Goal: Task Accomplishment & Management: Manage account settings

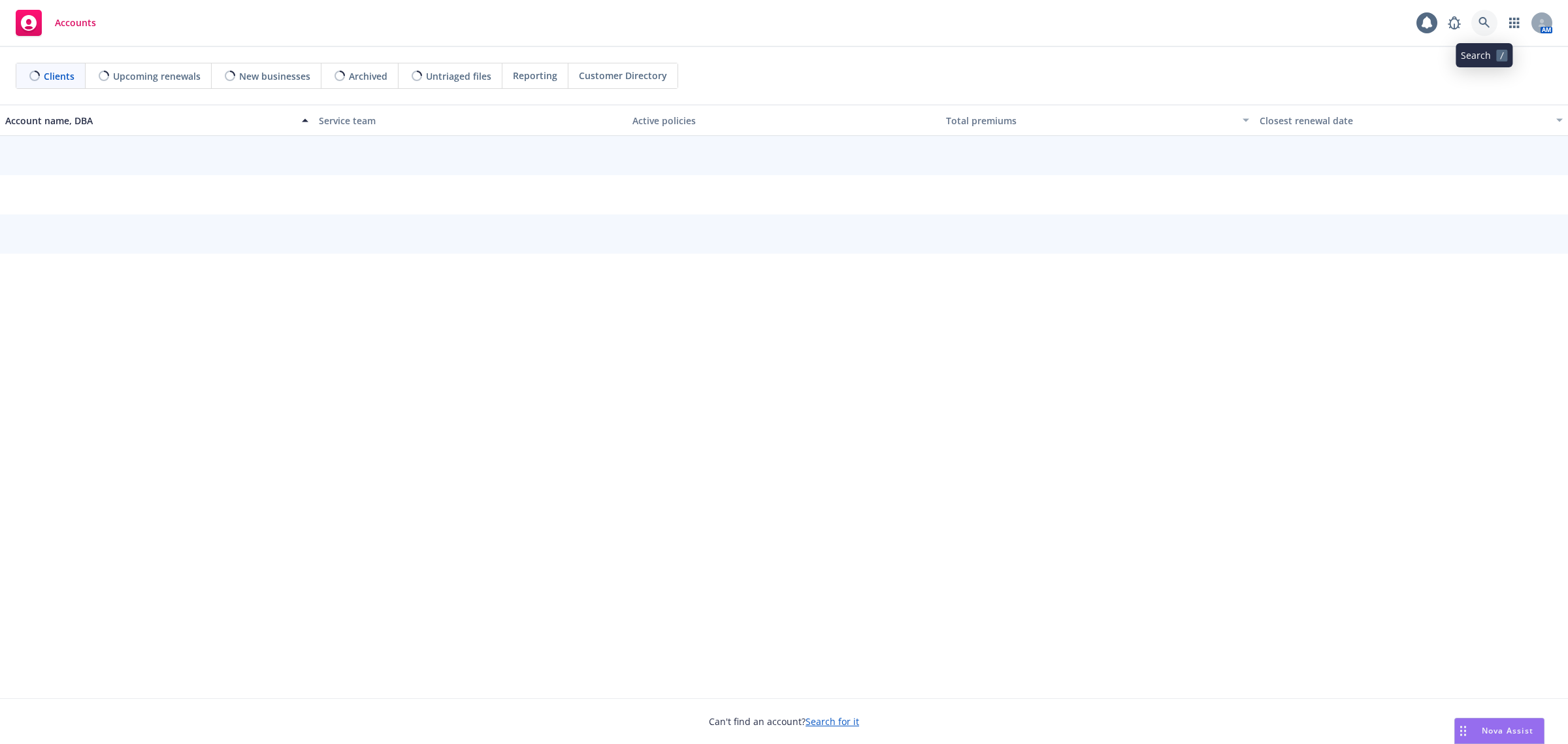
click at [1484, 21] on icon at bounding box center [1485, 23] width 12 height 12
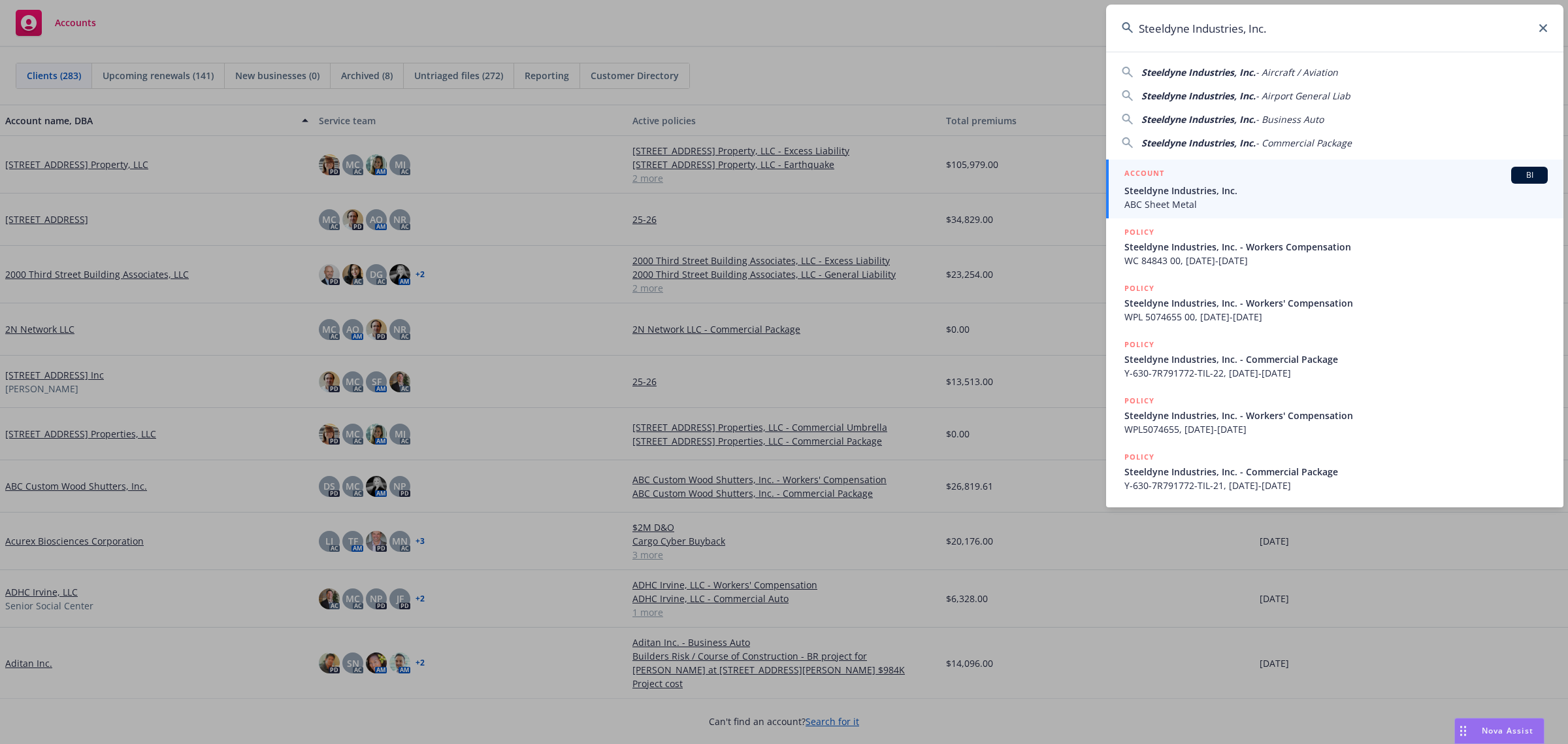
type input "Steeldyne Industries, Inc."
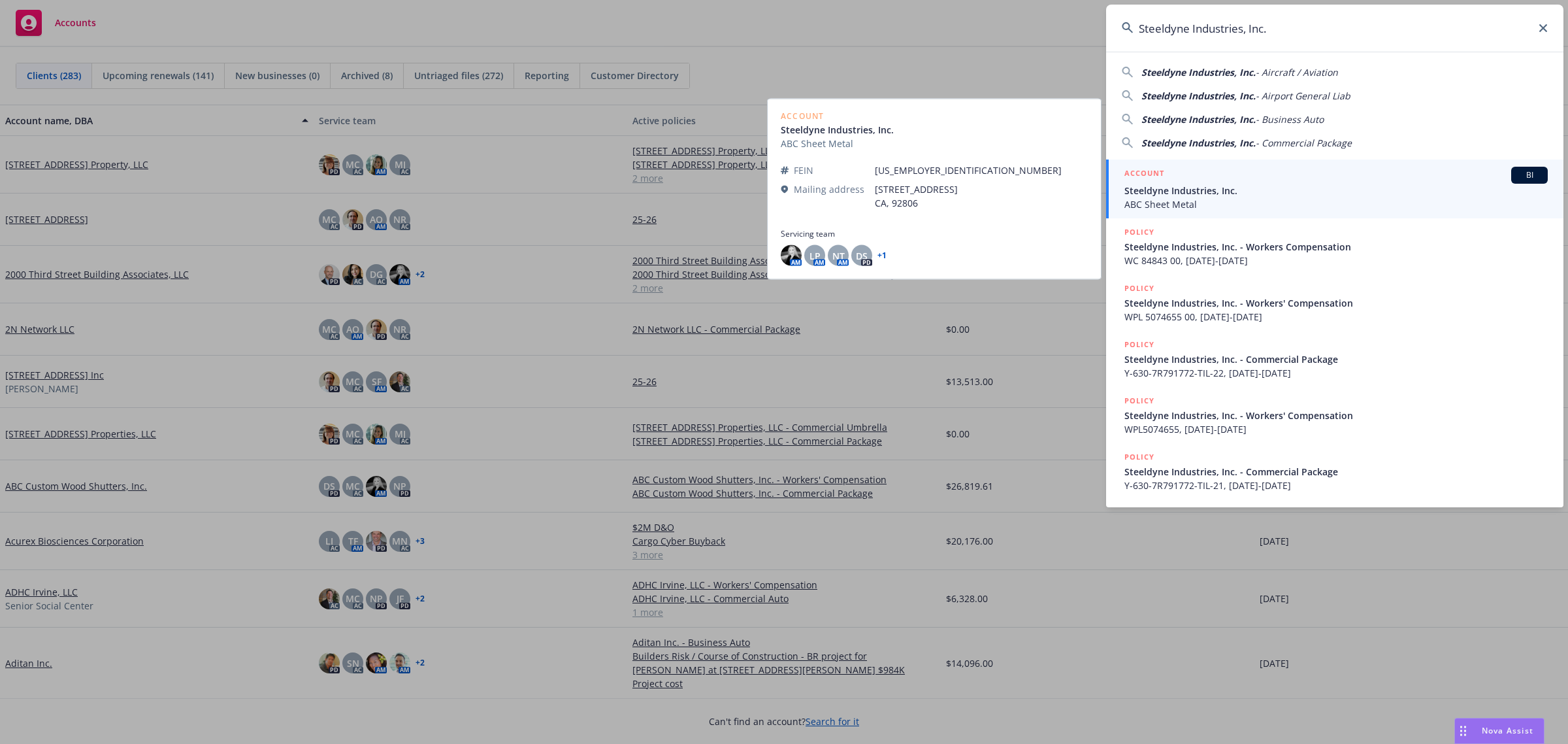
click at [1202, 191] on span "Steeldyne Industries, Inc." at bounding box center [1336, 191] width 423 height 13
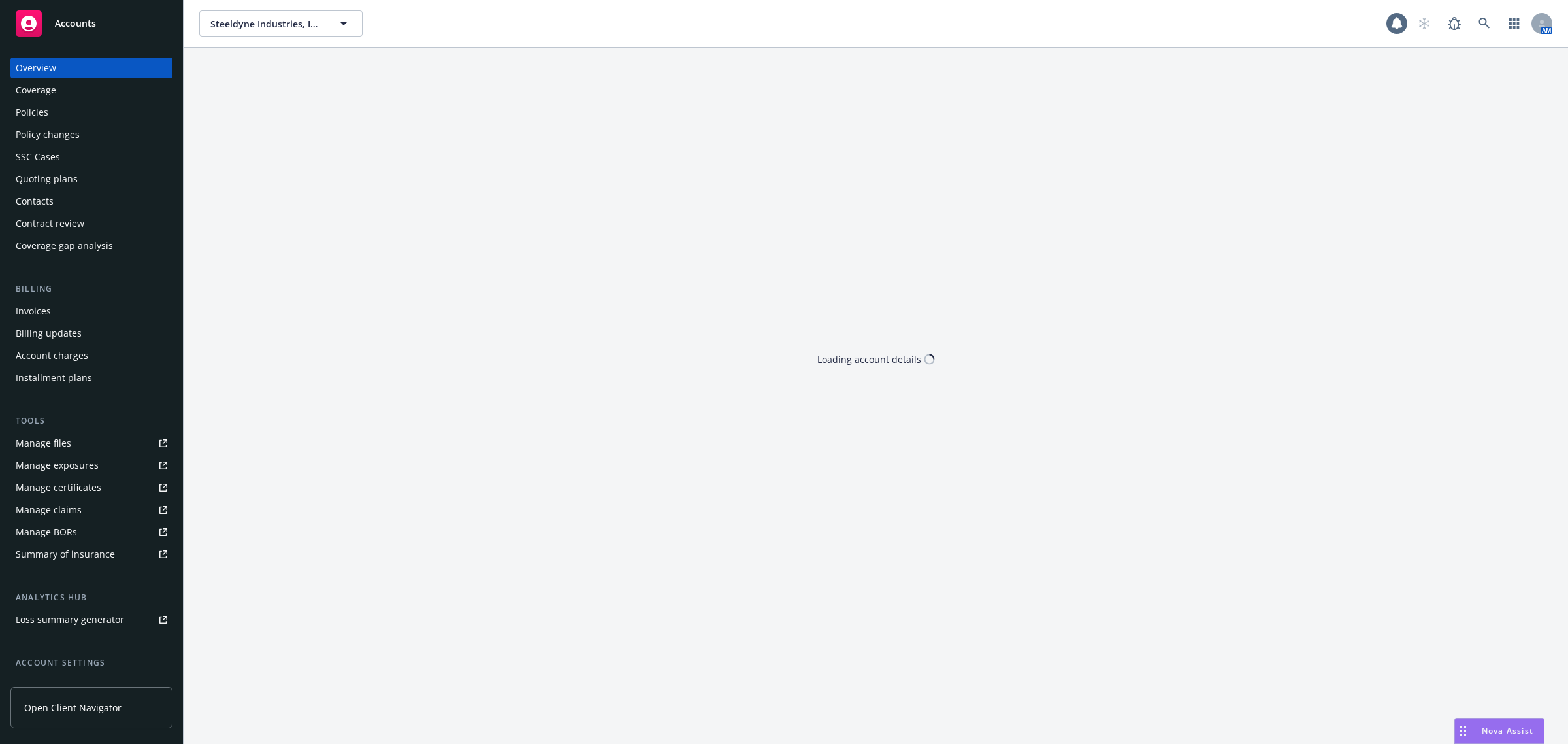
click at [113, 115] on div "Policies" at bounding box center [91, 112] width 152 height 21
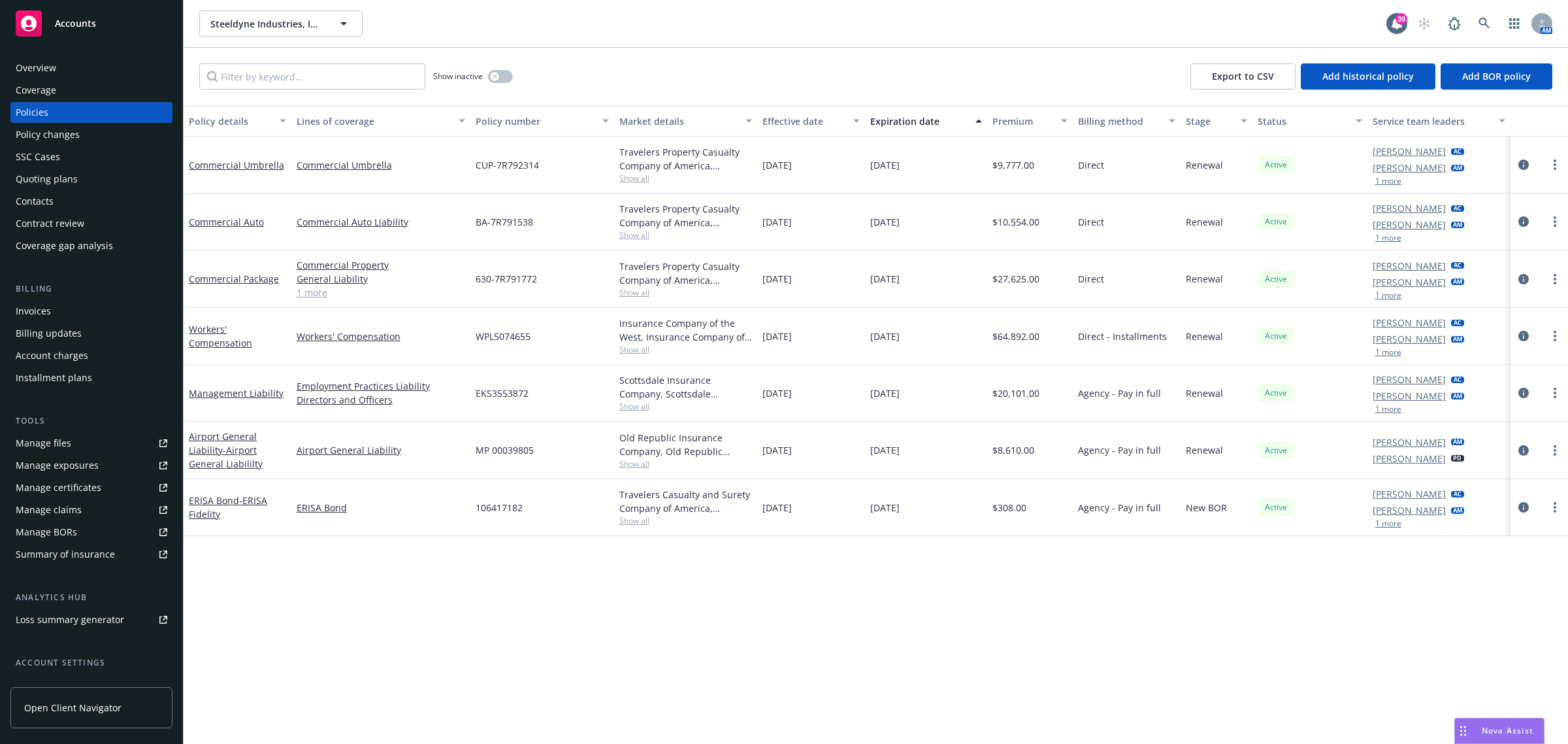
click at [328, 295] on link "1 more" at bounding box center [380, 293] width 168 height 13
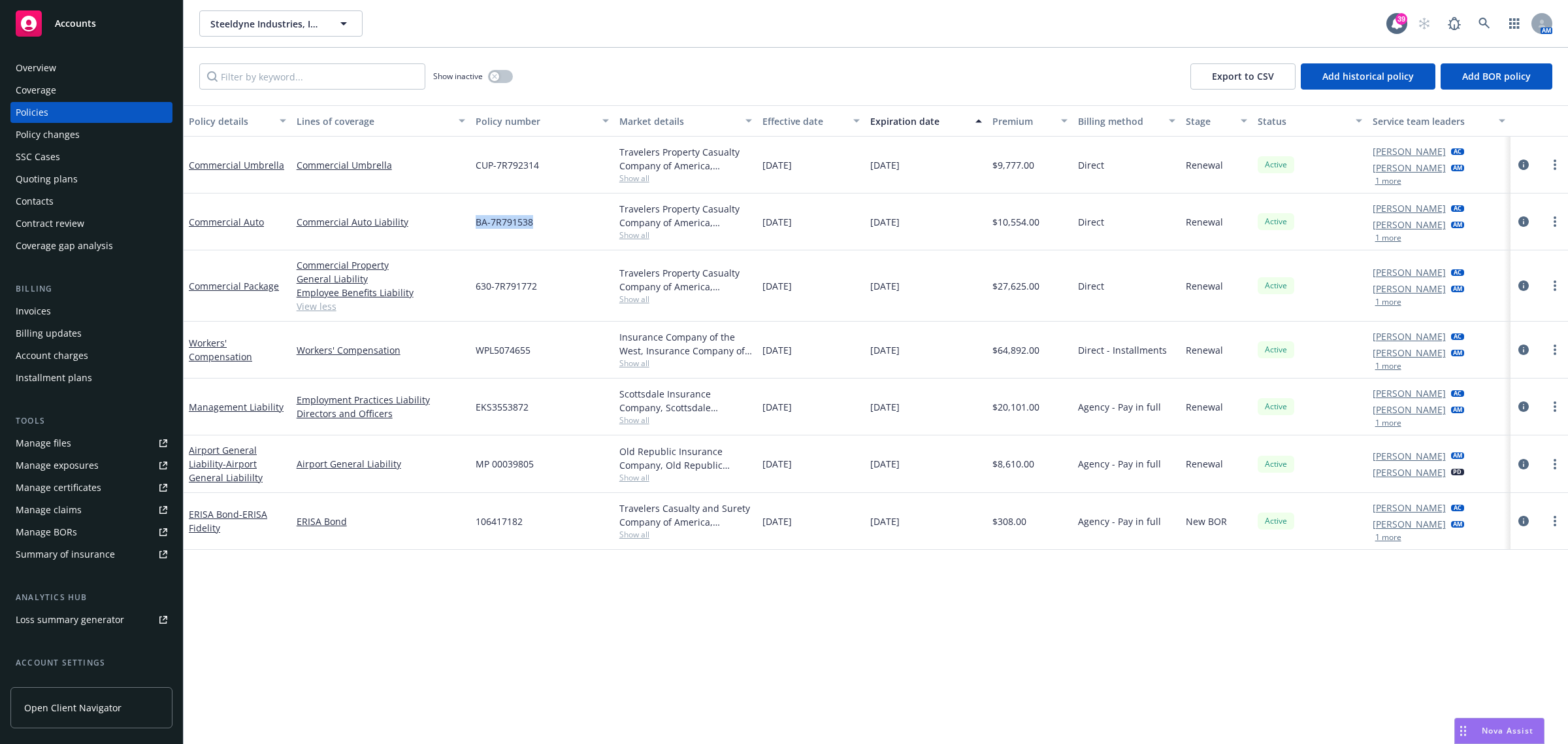
drag, startPoint x: 546, startPoint y: 227, endPoint x: 468, endPoint y: 227, distance: 78.0
click at [468, 227] on div "Commercial Auto Commercial Auto Liability BA-7R791538 Travelers Property Casual…" at bounding box center [876, 221] width 1384 height 57
copy div "BA-7R791538"
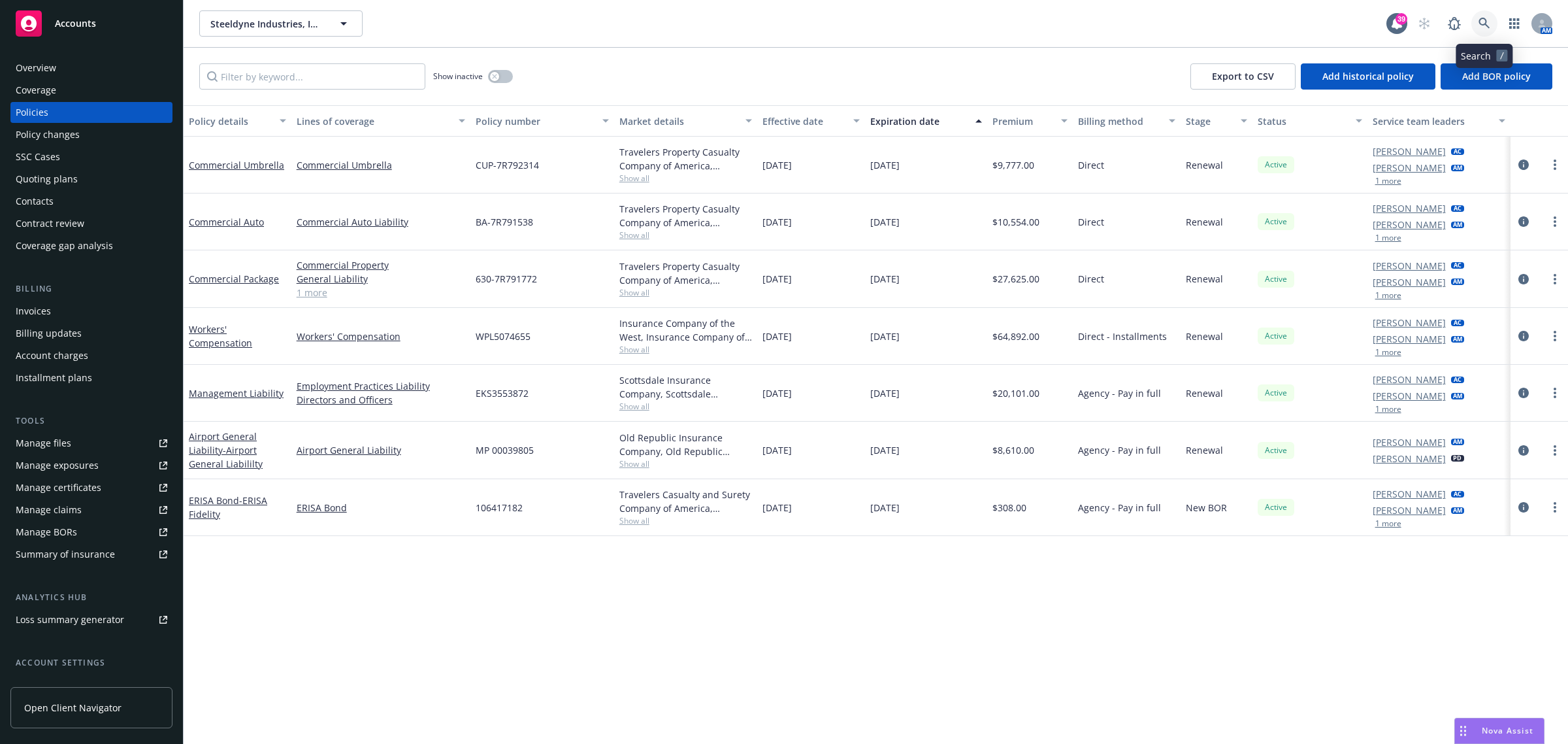
click at [1482, 28] on icon at bounding box center [1485, 23] width 12 height 12
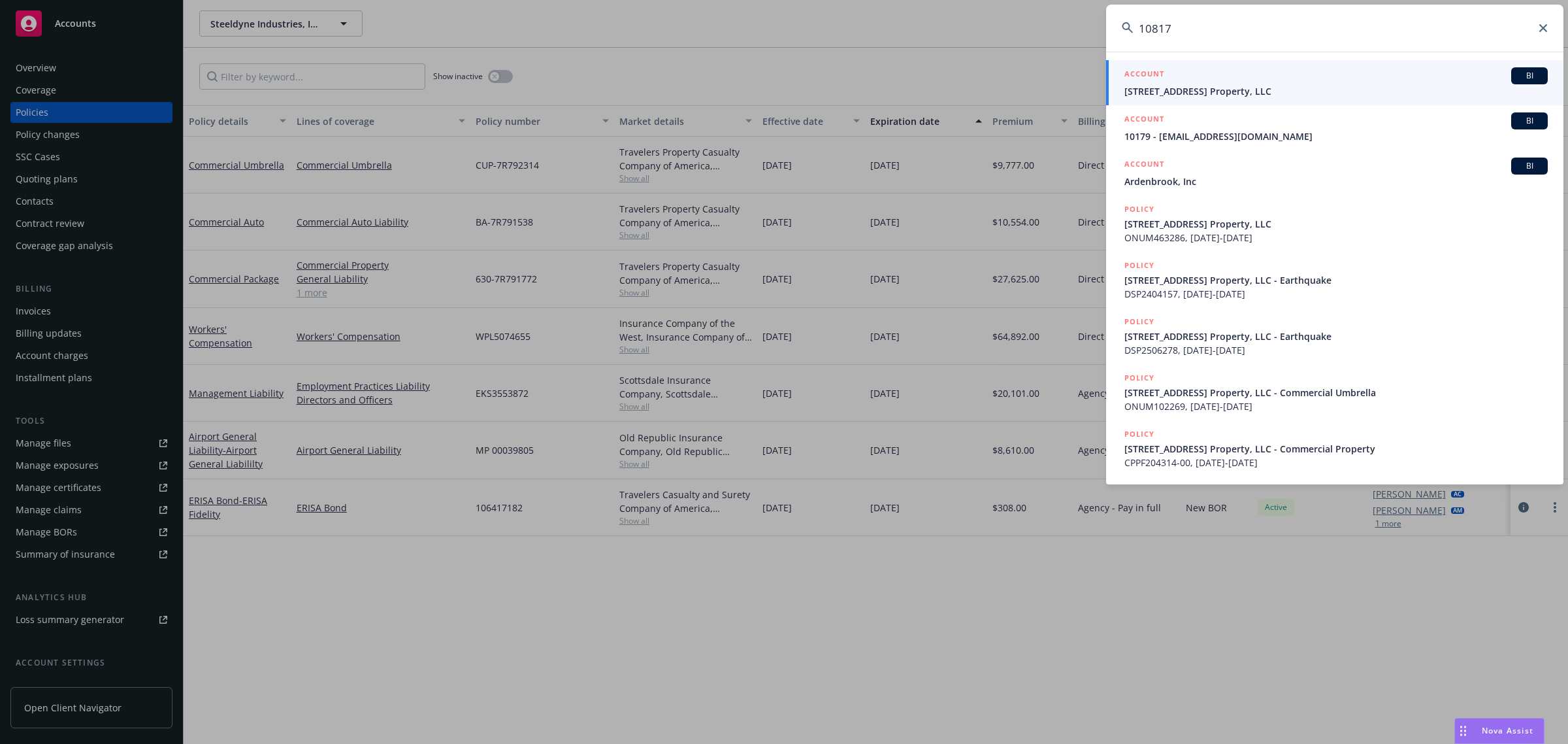
type input "10817"
click at [1212, 95] on span "[STREET_ADDRESS] Property, LLC" at bounding box center [1336, 91] width 423 height 13
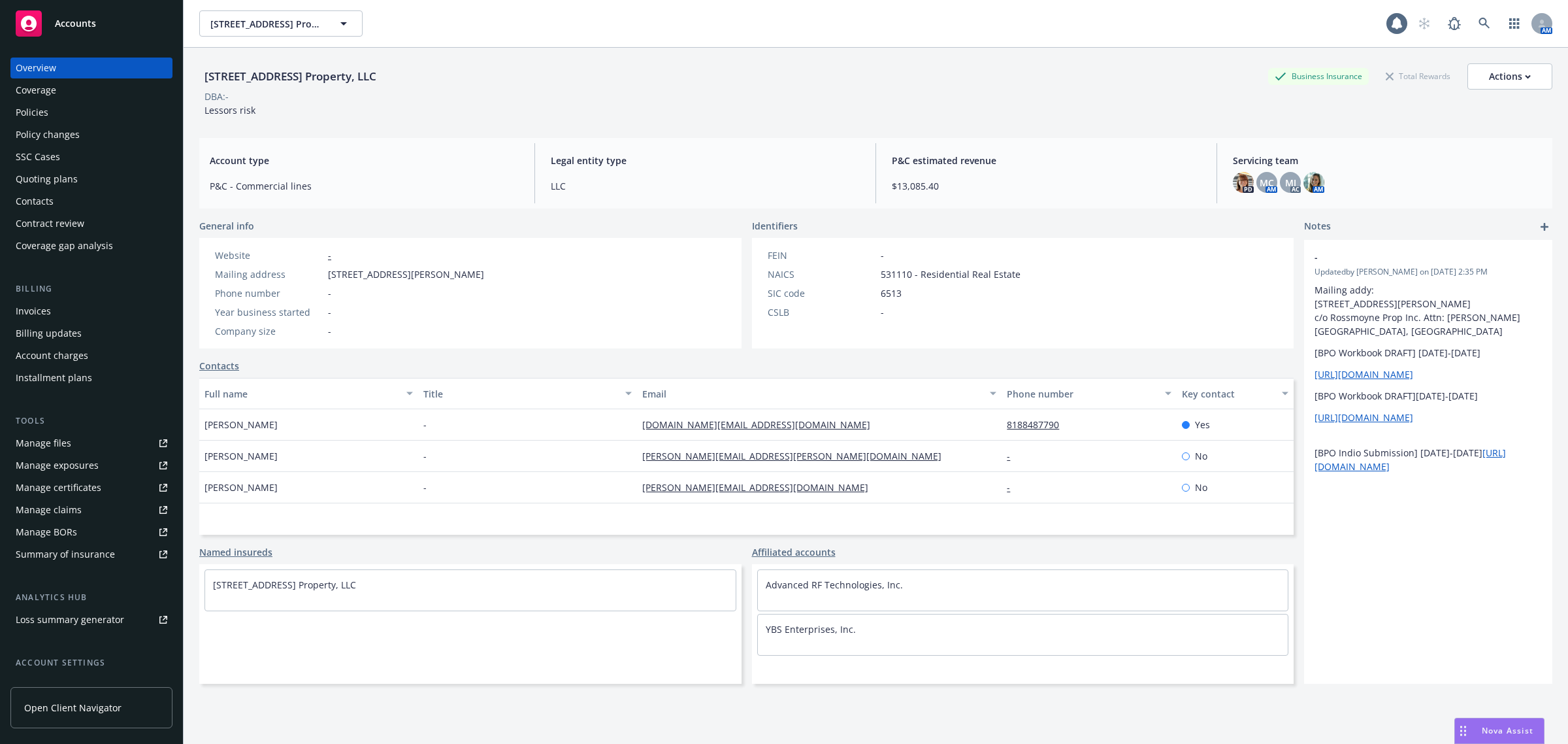
click at [83, 107] on div "Policies" at bounding box center [91, 112] width 152 height 21
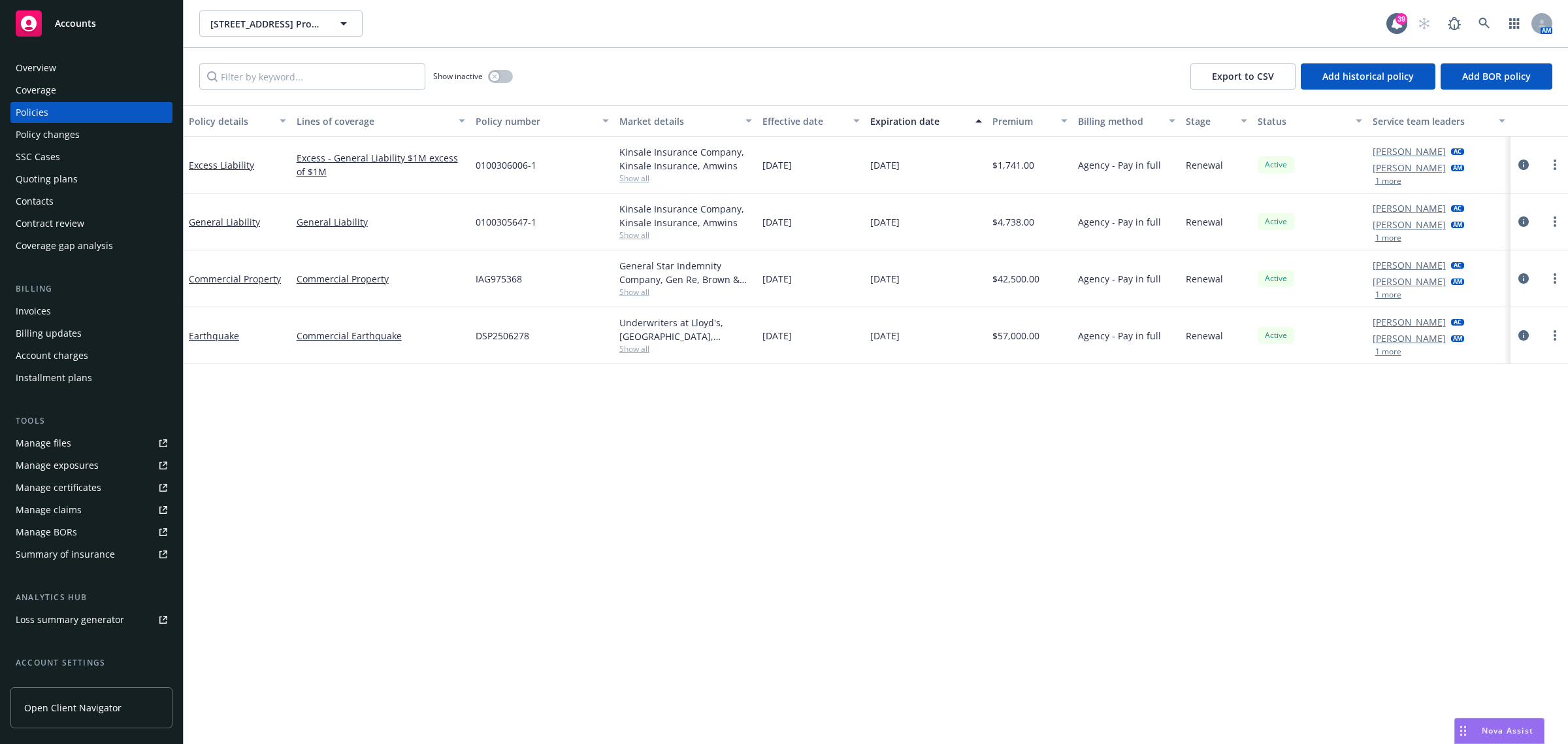
click at [636, 175] on span "Show all" at bounding box center [686, 178] width 133 height 11
drag, startPoint x: 569, startPoint y: 162, endPoint x: 471, endPoint y: 166, distance: 98.1
click at [471, 166] on div "0100306006-1" at bounding box center [542, 165] width 144 height 57
copy span "0100306006-1"
click at [1520, 162] on icon "circleInformation" at bounding box center [1524, 165] width 11 height 11
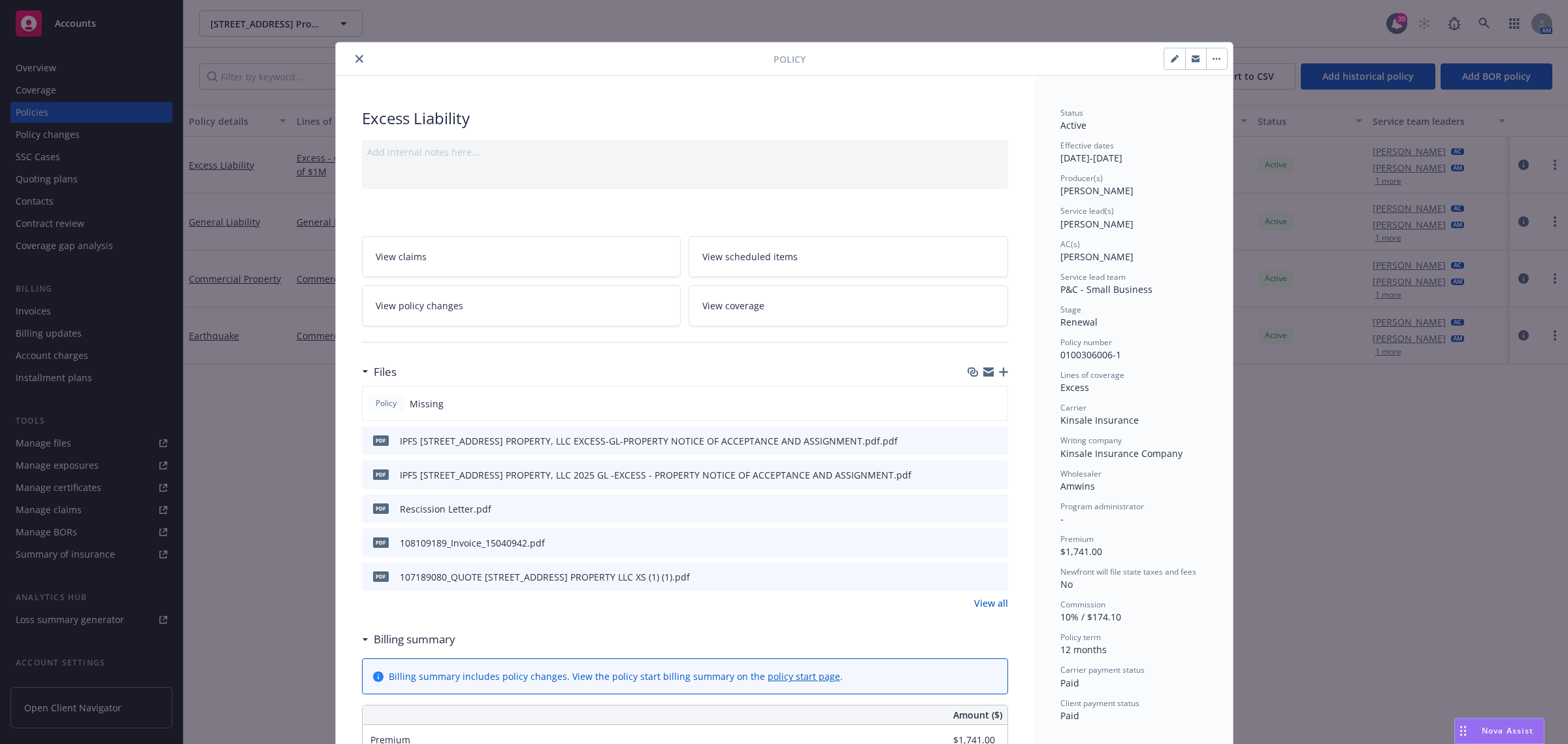
drag, startPoint x: 353, startPoint y: 54, endPoint x: 926, endPoint y: 47, distance: 573.0
click at [355, 55] on icon "close" at bounding box center [359, 59] width 8 height 8
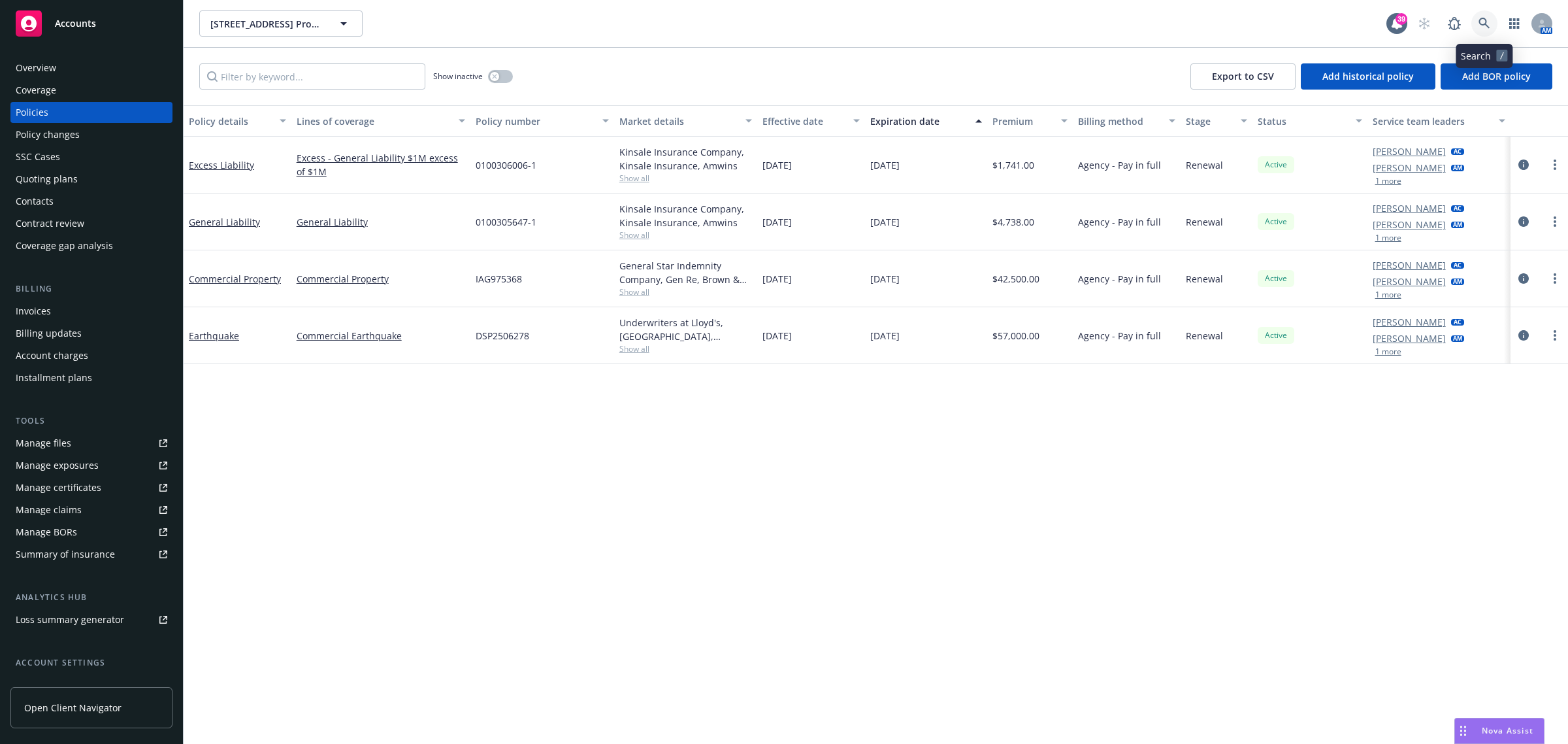
click at [1490, 21] on icon at bounding box center [1485, 23] width 12 height 12
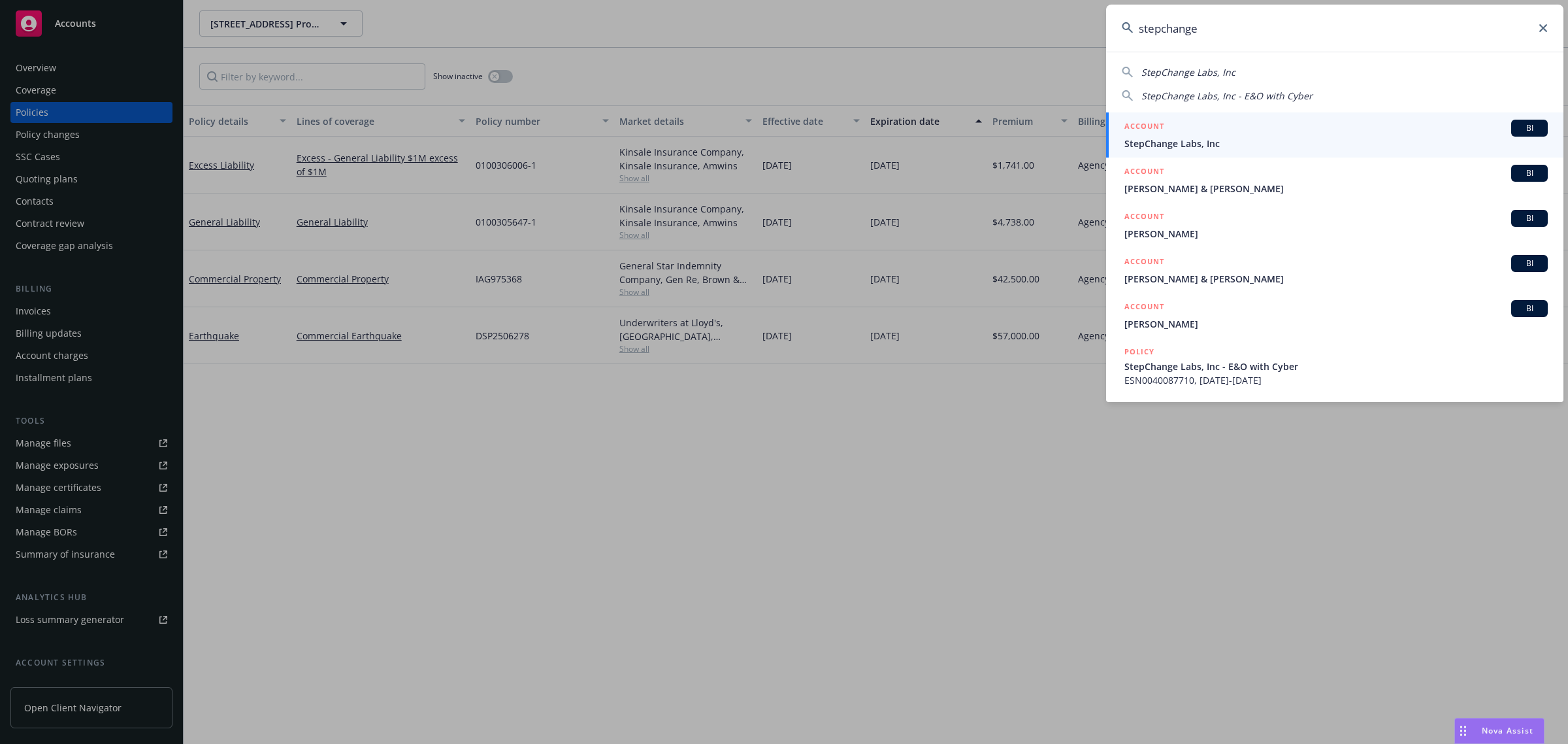
type input "stepchange"
click at [1222, 154] on link "ACCOUNT BI StepChange Labs, Inc" at bounding box center [1335, 135] width 457 height 45
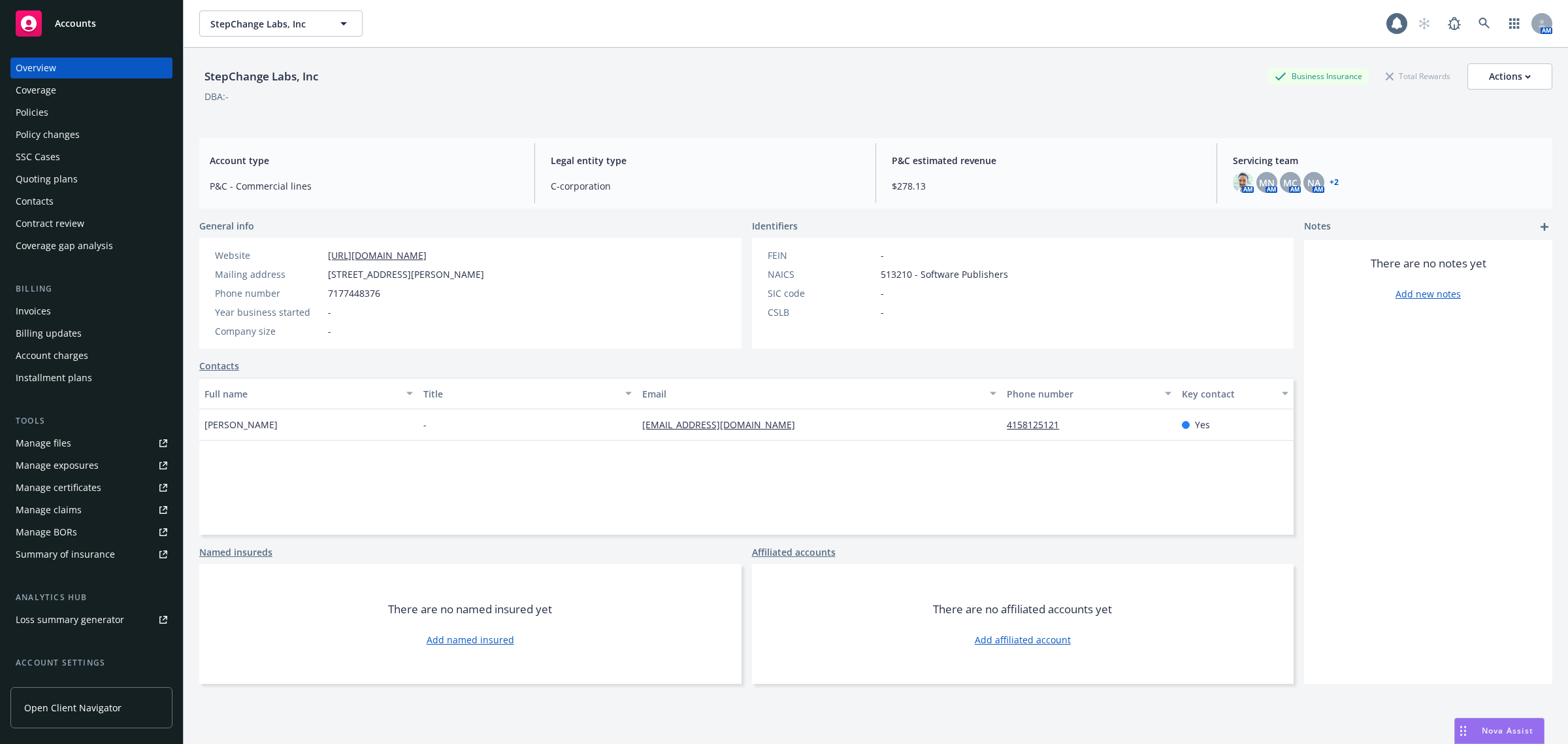
click at [60, 106] on div "Policies" at bounding box center [91, 112] width 152 height 21
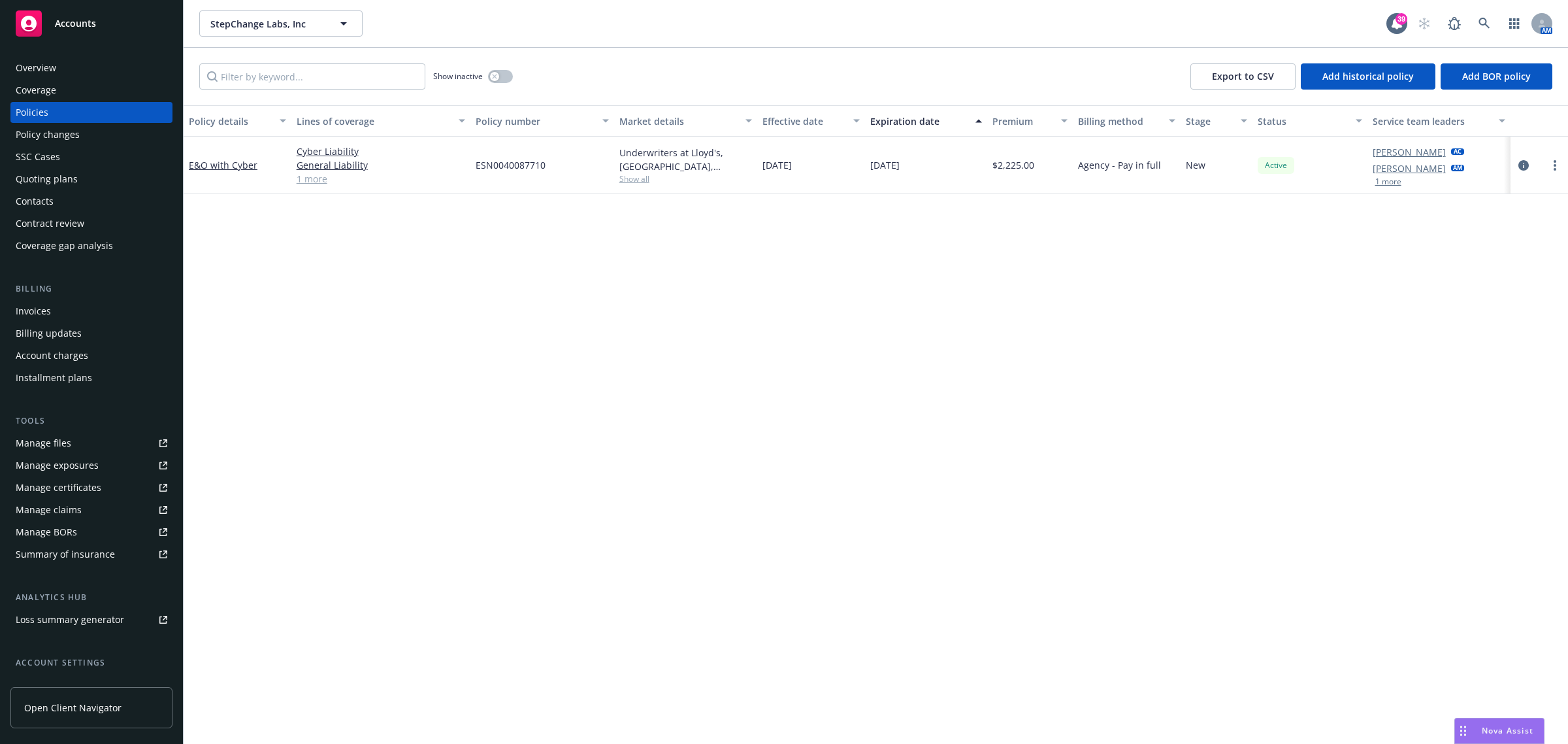
click at [72, 66] on div "Overview" at bounding box center [91, 68] width 152 height 21
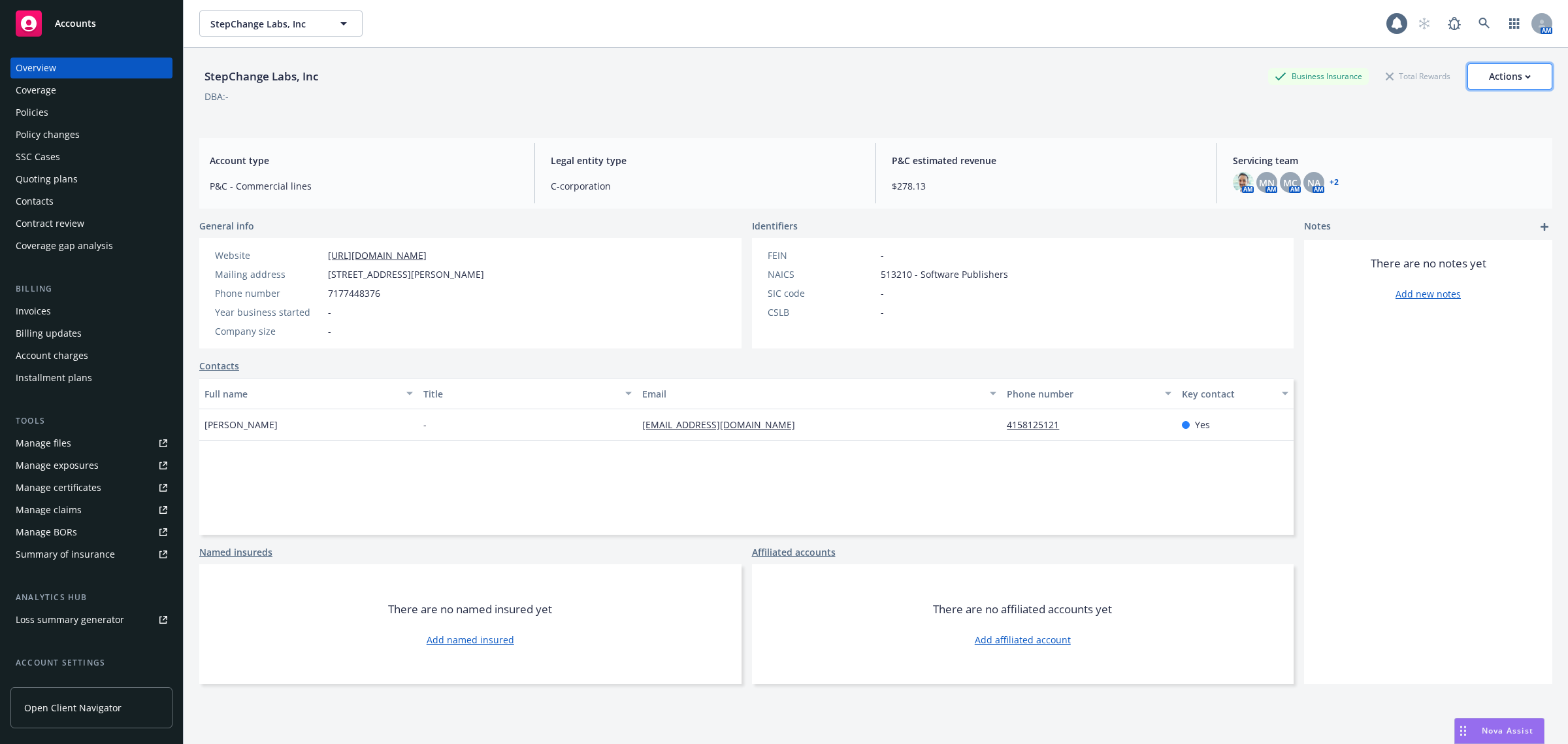
click at [1491, 78] on div "Actions" at bounding box center [1510, 76] width 42 height 25
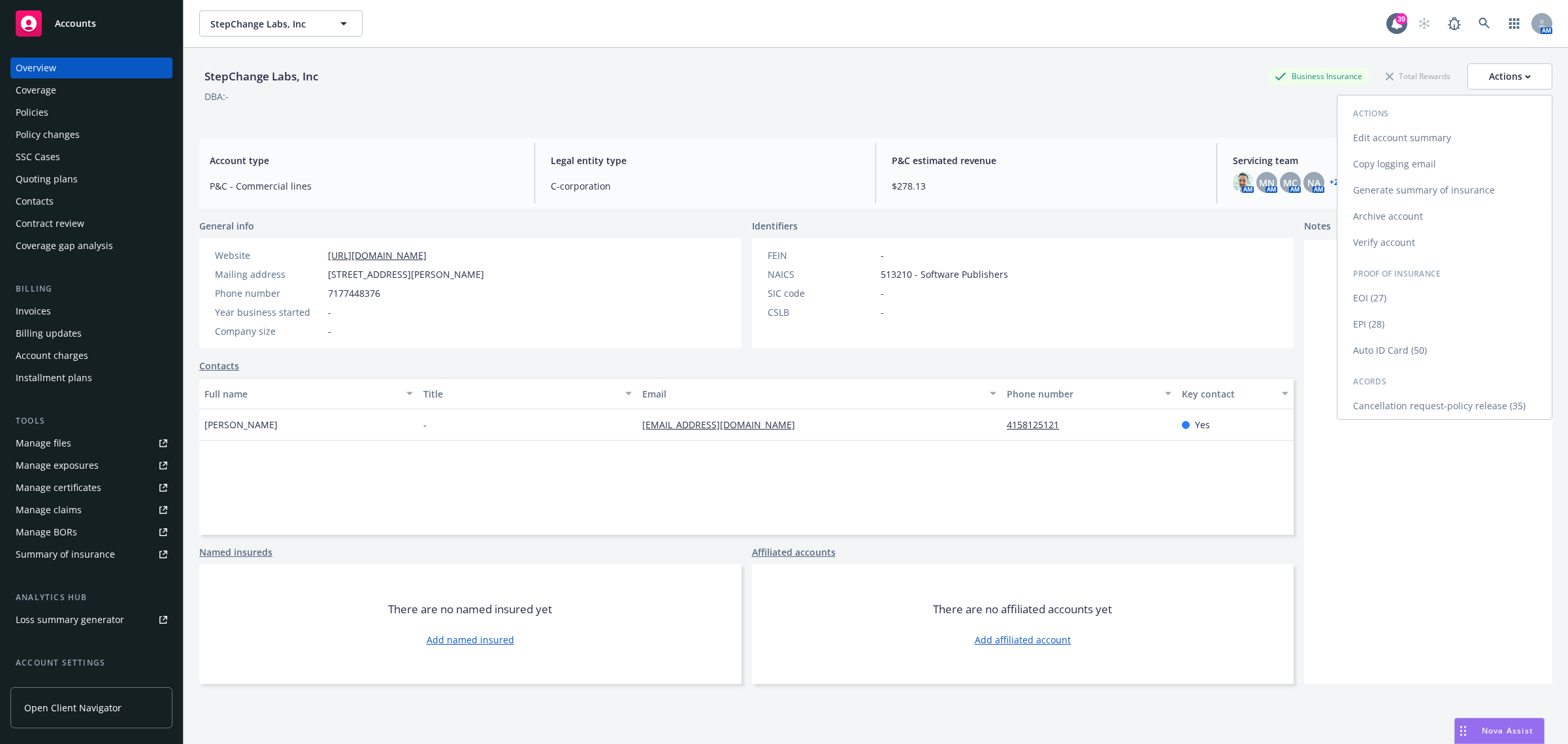
click at [1479, 164] on link "Copy logging email" at bounding box center [1445, 164] width 215 height 26
click at [93, 103] on div "Policies" at bounding box center [91, 112] width 152 height 21
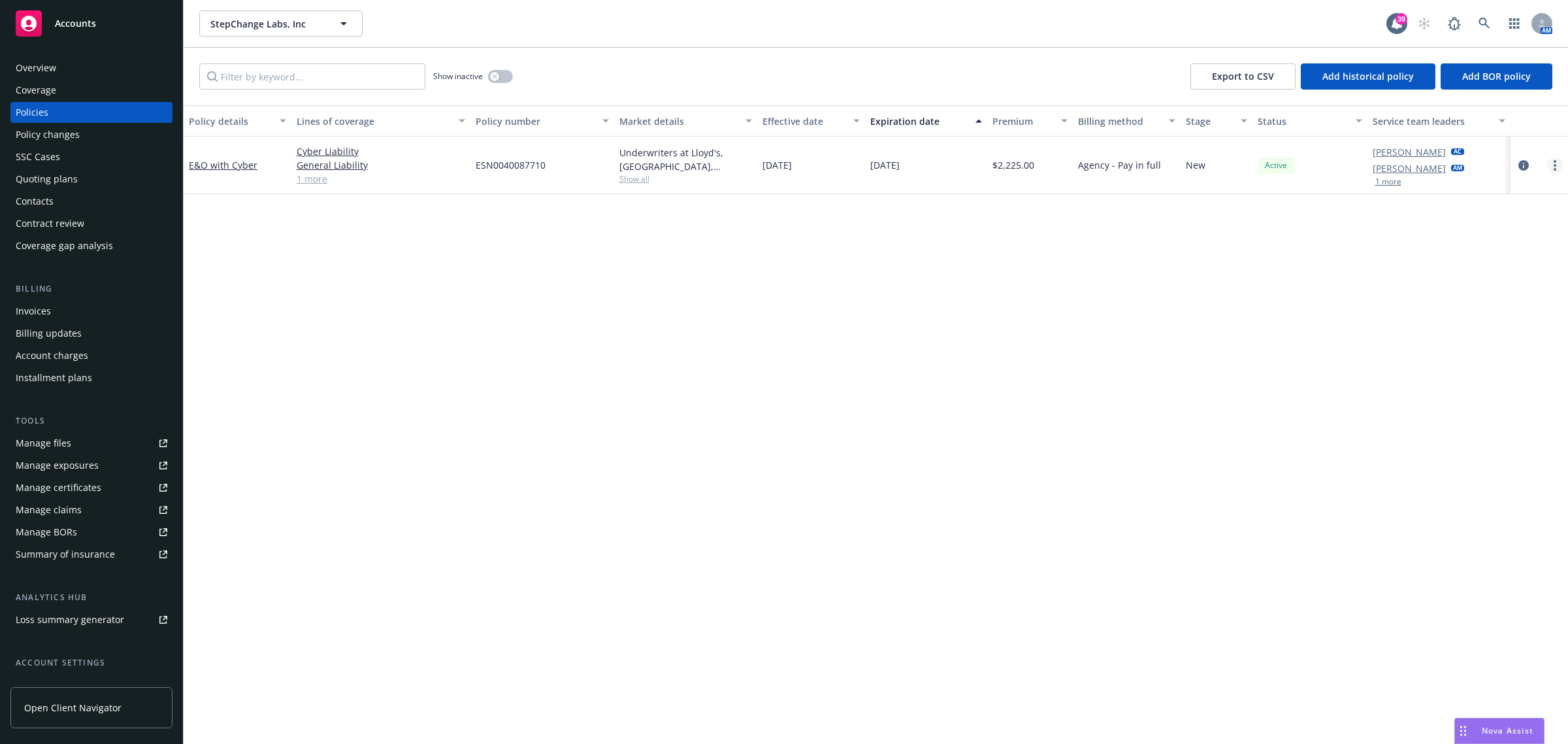
click at [1555, 168] on circle "more" at bounding box center [1555, 169] width 3 height 3
click at [1491, 240] on link "End policy" at bounding box center [1486, 244] width 154 height 26
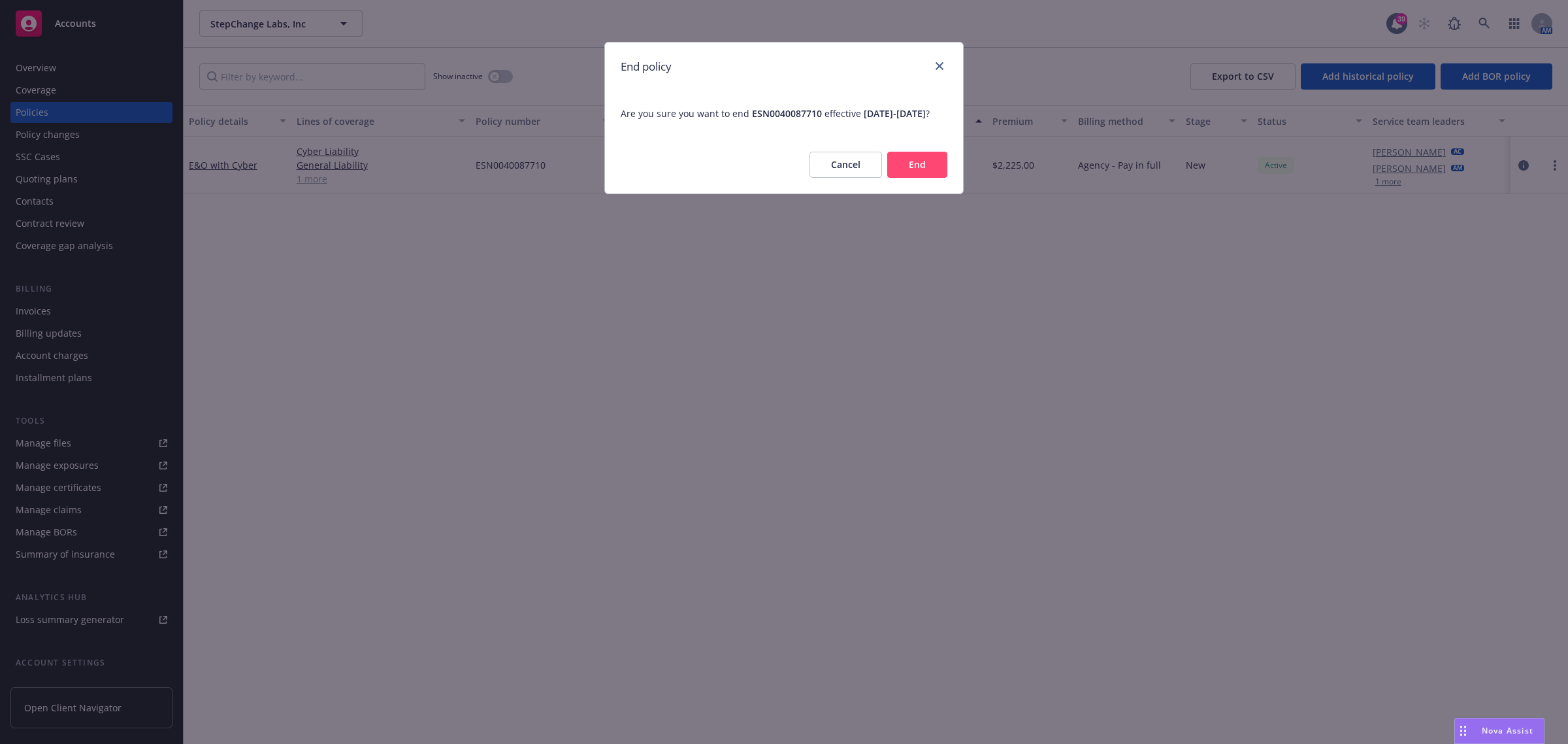
click at [941, 178] on button "End" at bounding box center [917, 164] width 60 height 26
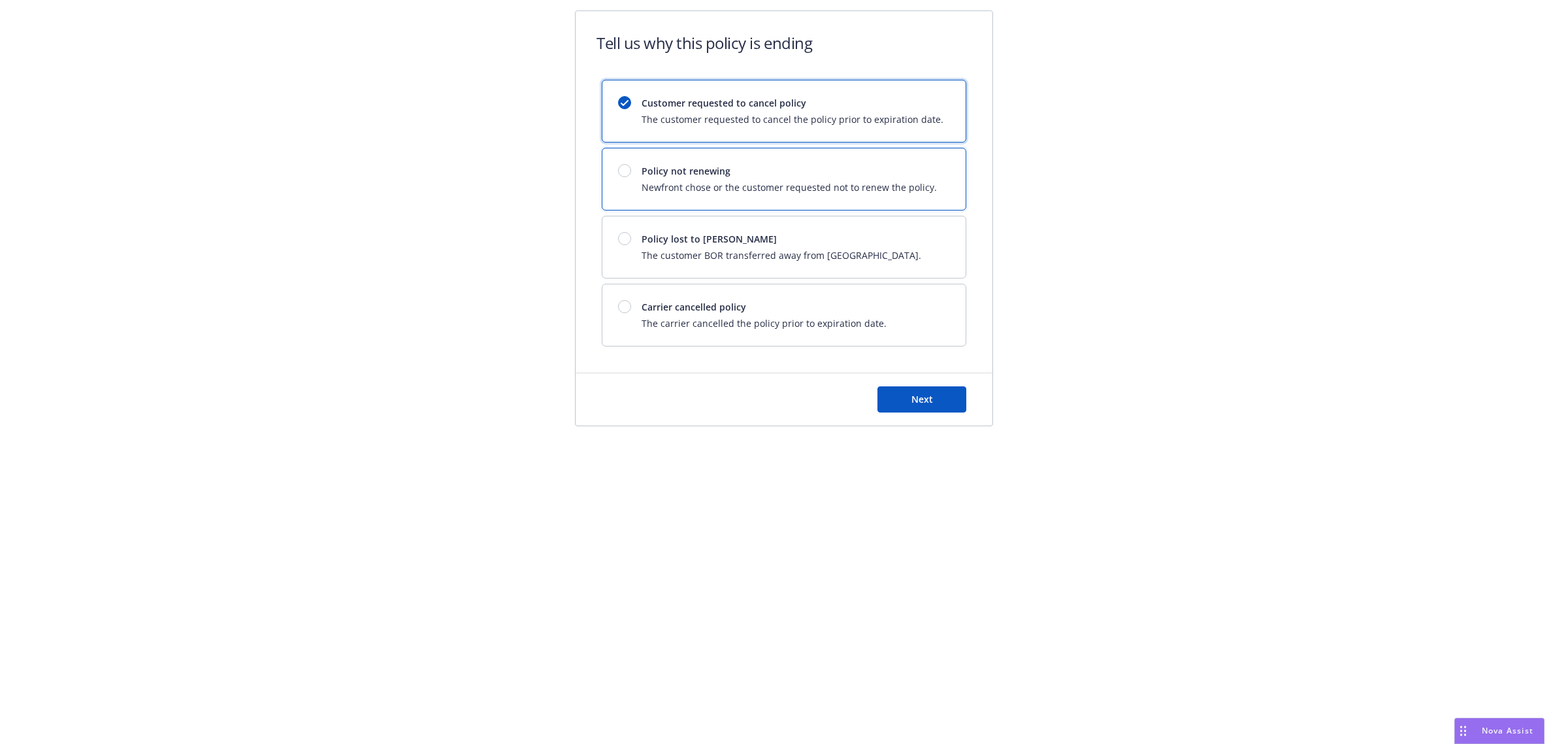
click at [833, 178] on span "Policy not renewing" at bounding box center [789, 171] width 295 height 13
click at [942, 396] on button "Next" at bounding box center [921, 399] width 89 height 26
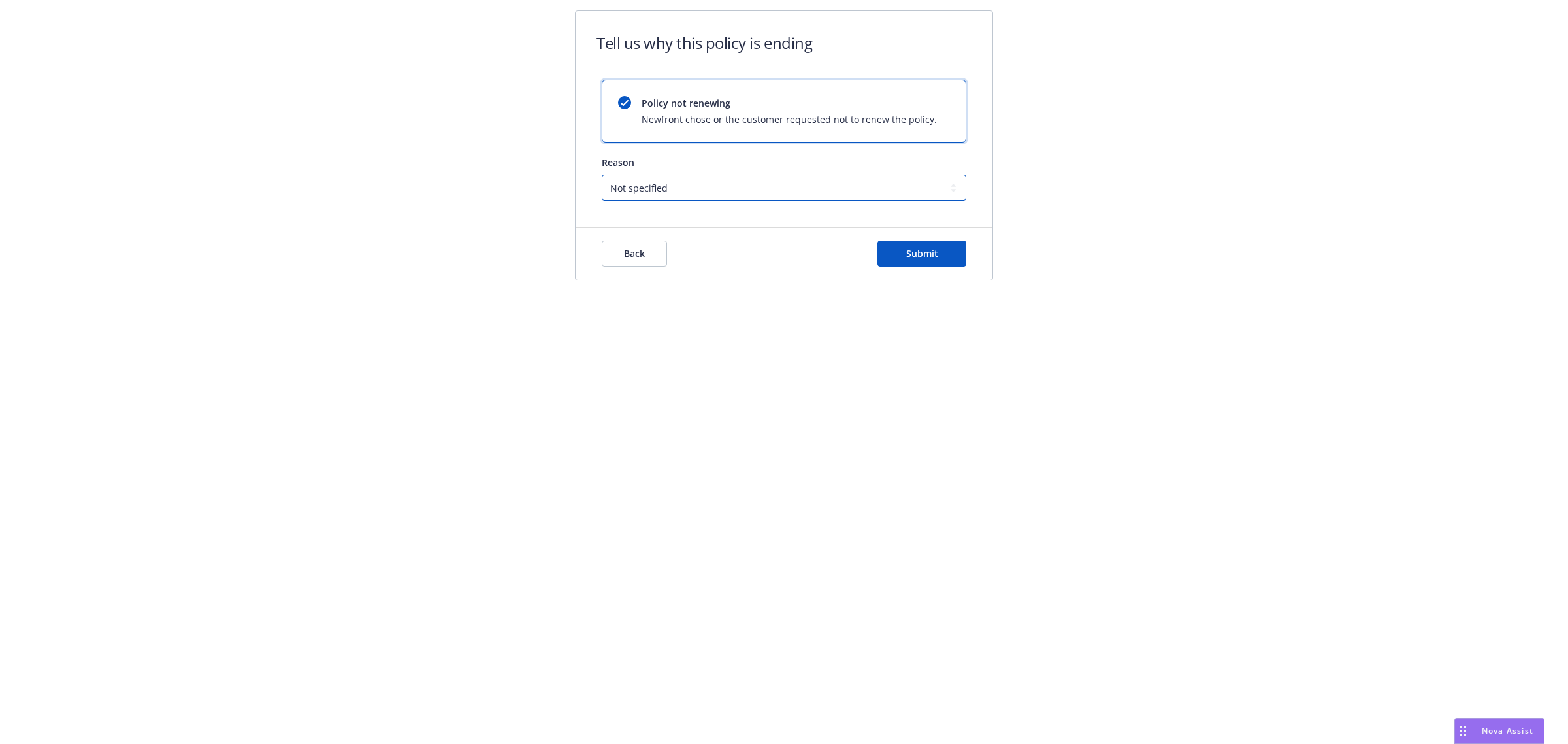
click at [695, 198] on select "Not specified Service Pricing Buyer change M&A, Bankruptcy, or Out of business …" at bounding box center [784, 187] width 365 height 26
select select "M&A, Bankruptcy, or Out of business"
click at [602, 174] on select "Not specified Service Pricing Buyer change M&A, Bankruptcy, or Out of business …" at bounding box center [784, 187] width 365 height 26
click at [926, 260] on button "Submit" at bounding box center [921, 254] width 89 height 26
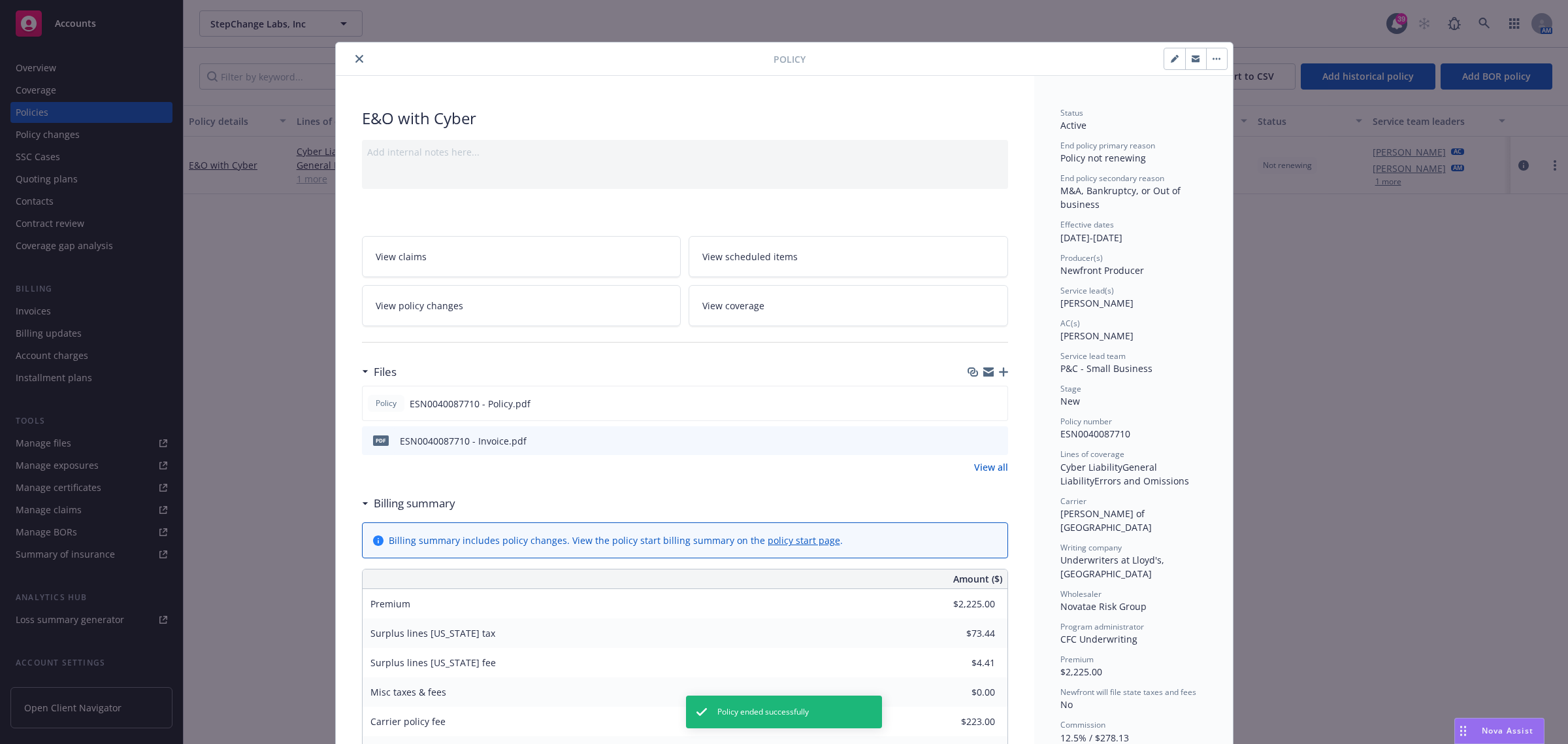
scroll to position [39, 0]
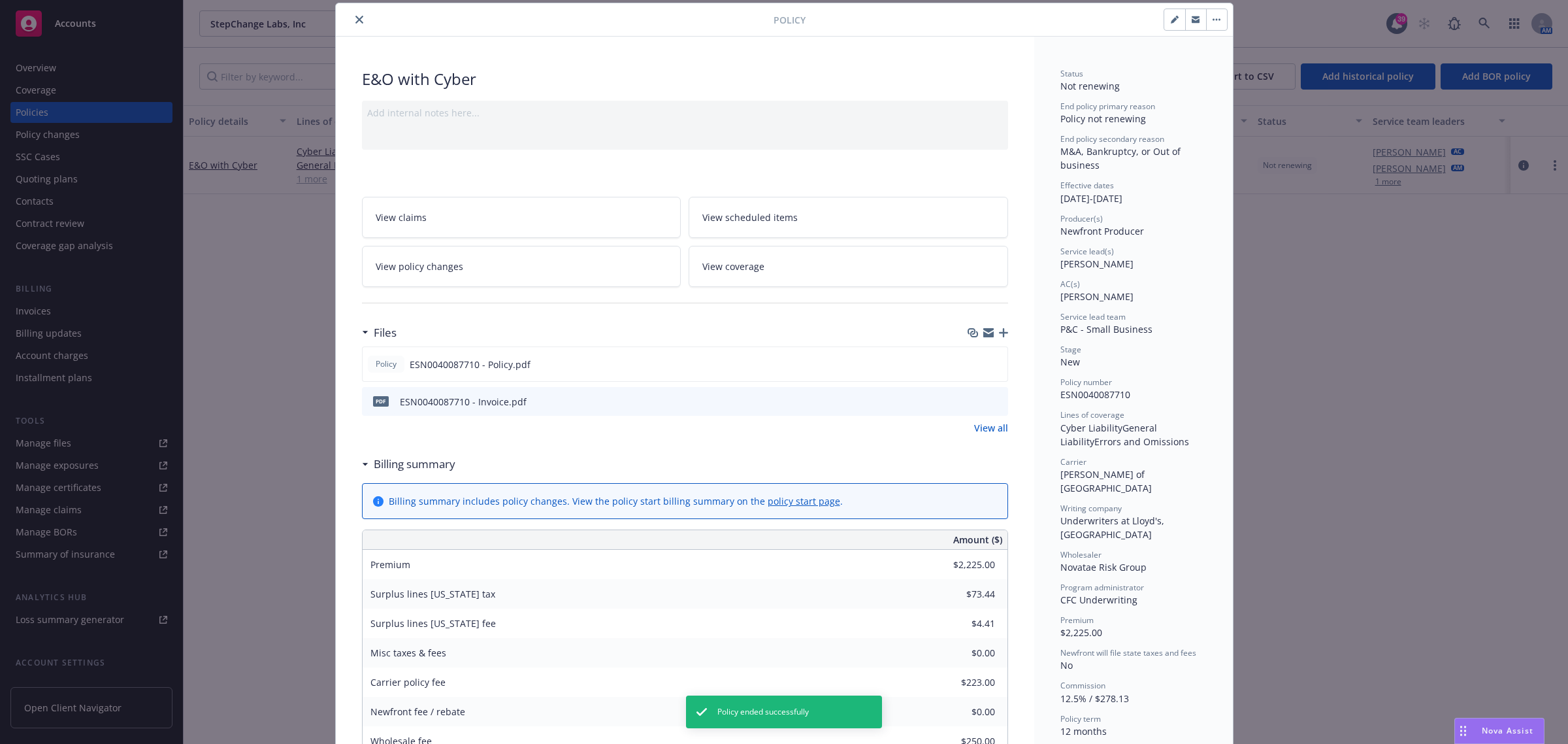
click at [355, 16] on icon "close" at bounding box center [359, 19] width 8 height 8
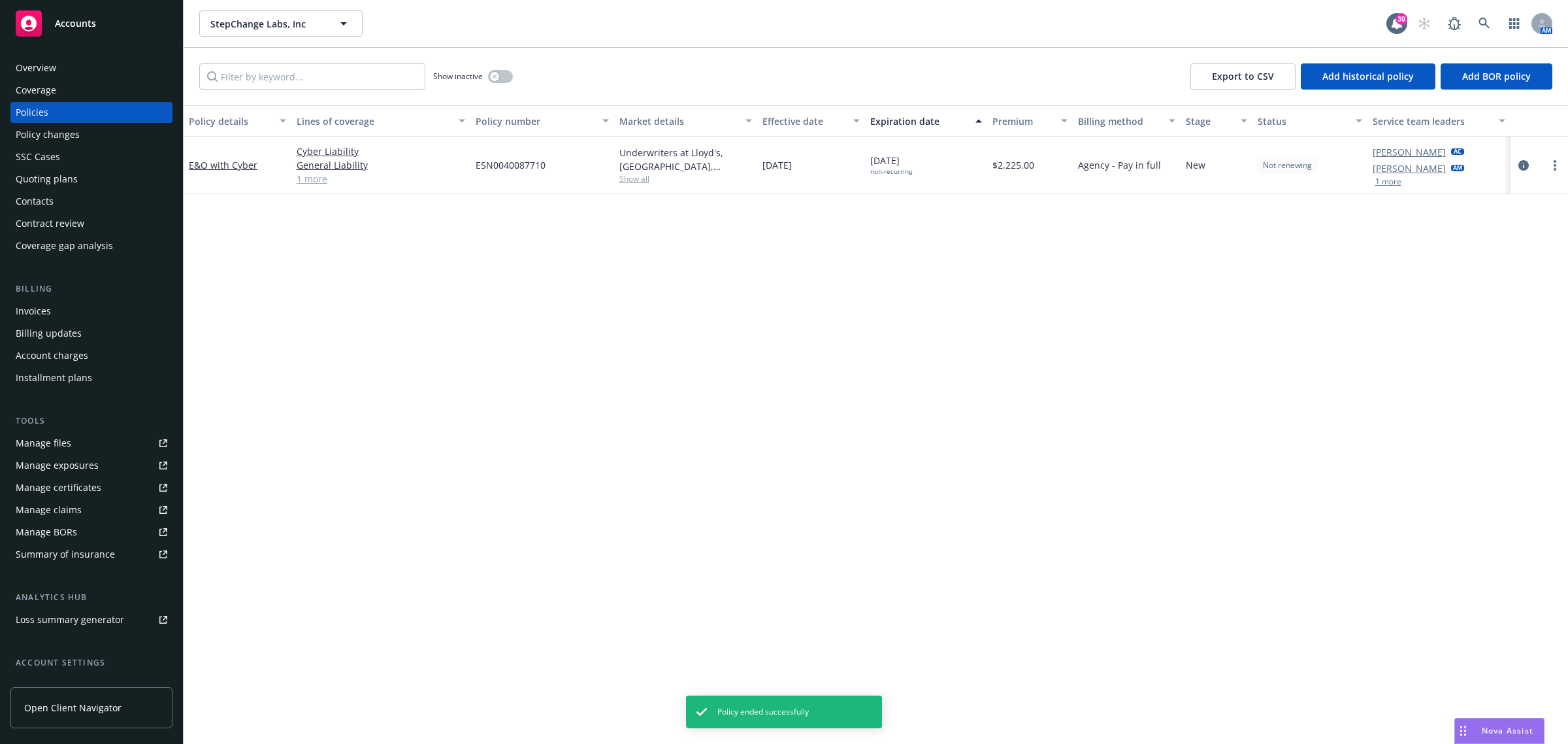
click at [67, 72] on div "Overview" at bounding box center [91, 68] width 152 height 21
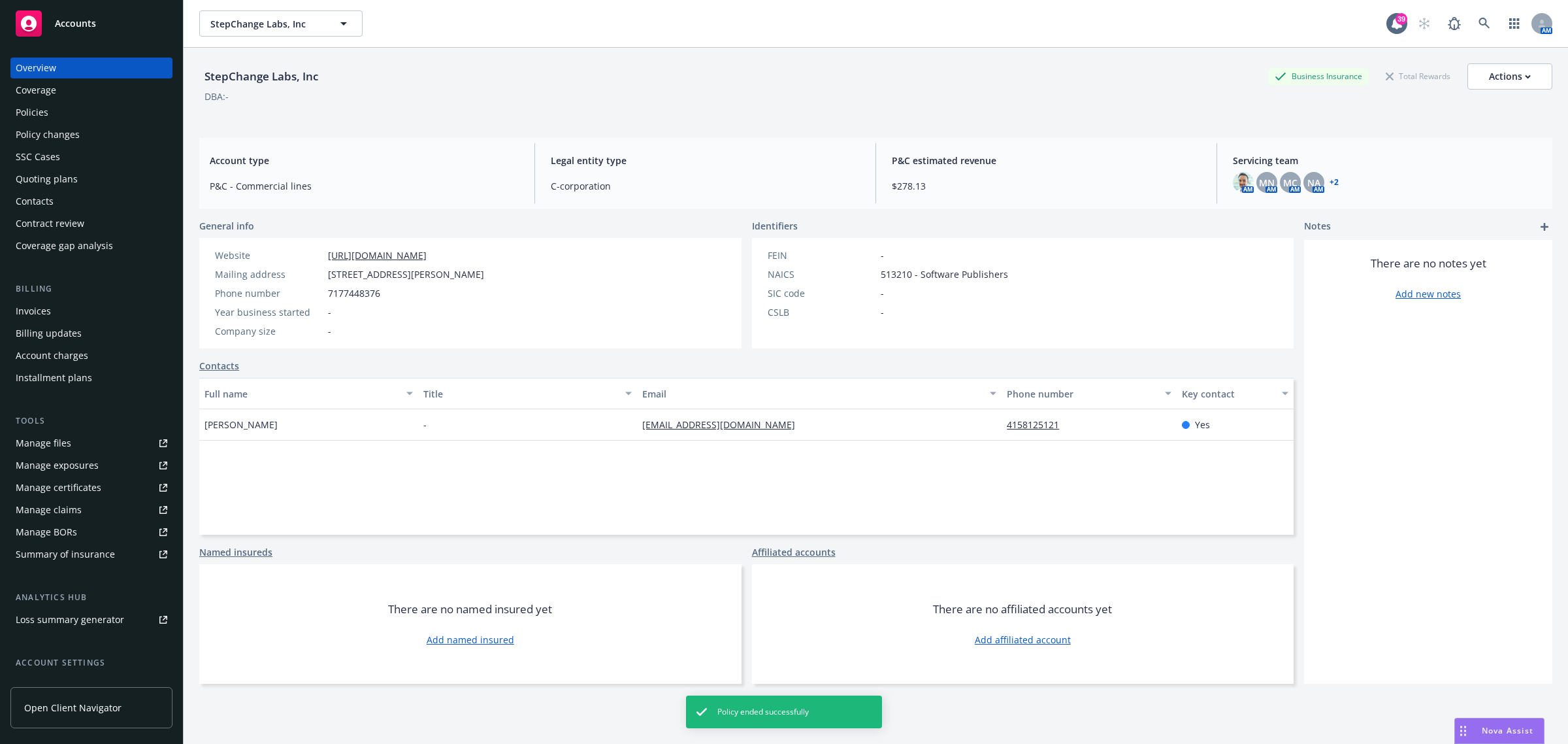
drag, startPoint x: 21, startPoint y: 115, endPoint x: 31, endPoint y: 97, distance: 20.6
click at [21, 115] on div "Policies" at bounding box center [32, 112] width 33 height 21
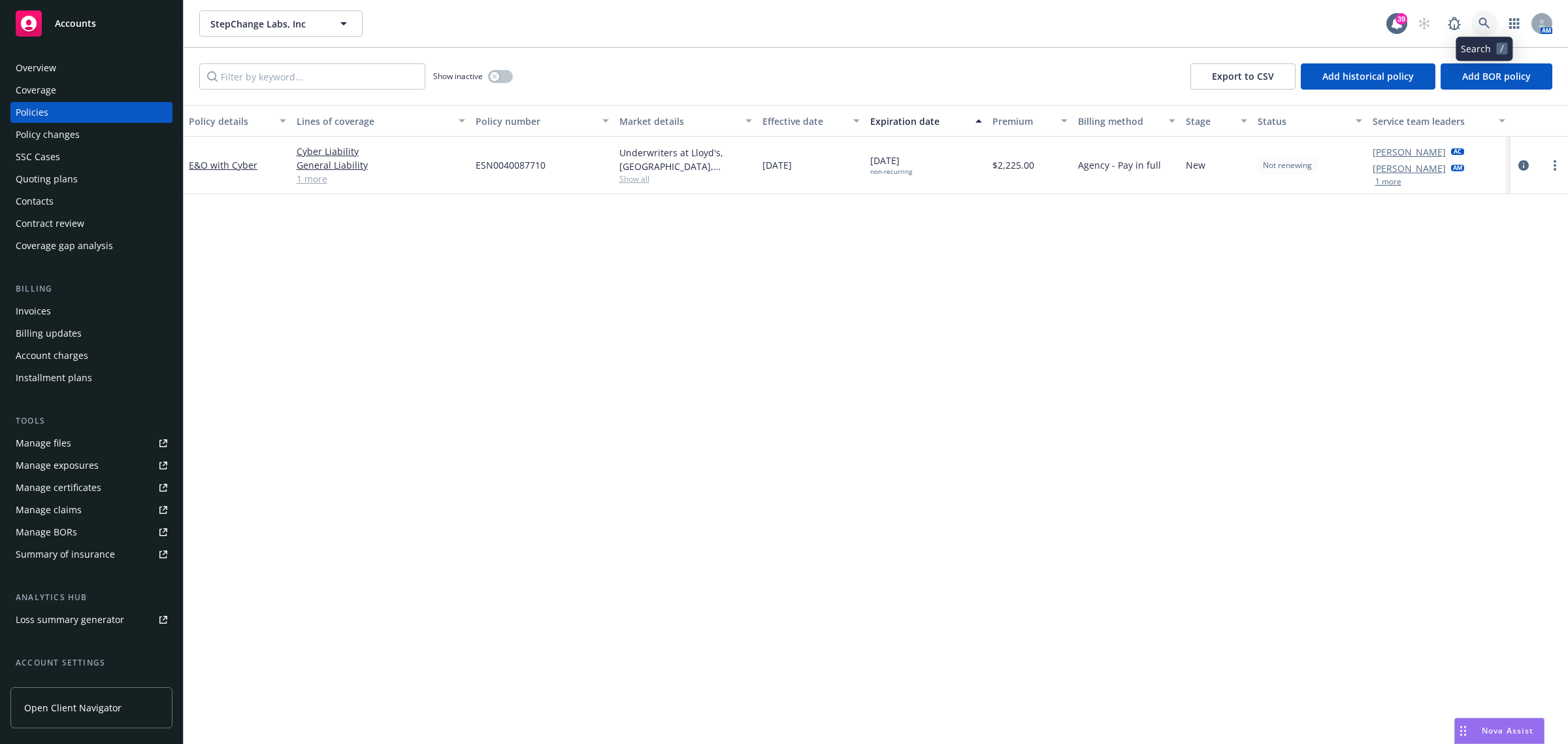
click at [1492, 21] on link at bounding box center [1484, 23] width 26 height 26
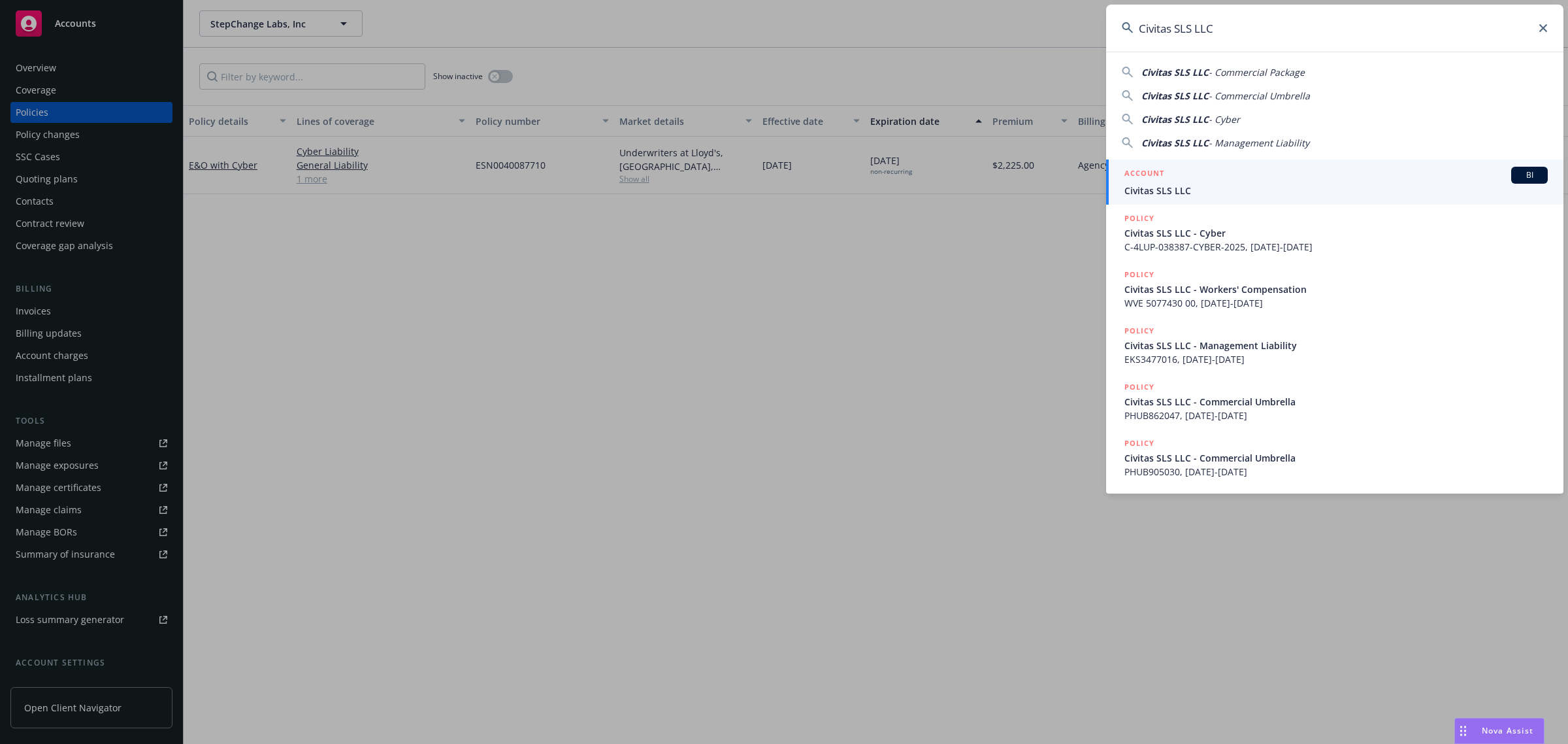
type input "Civitas SLS LLC"
click at [1190, 201] on link "ACCOUNT BI Civitas SLS LLC" at bounding box center [1335, 182] width 457 height 45
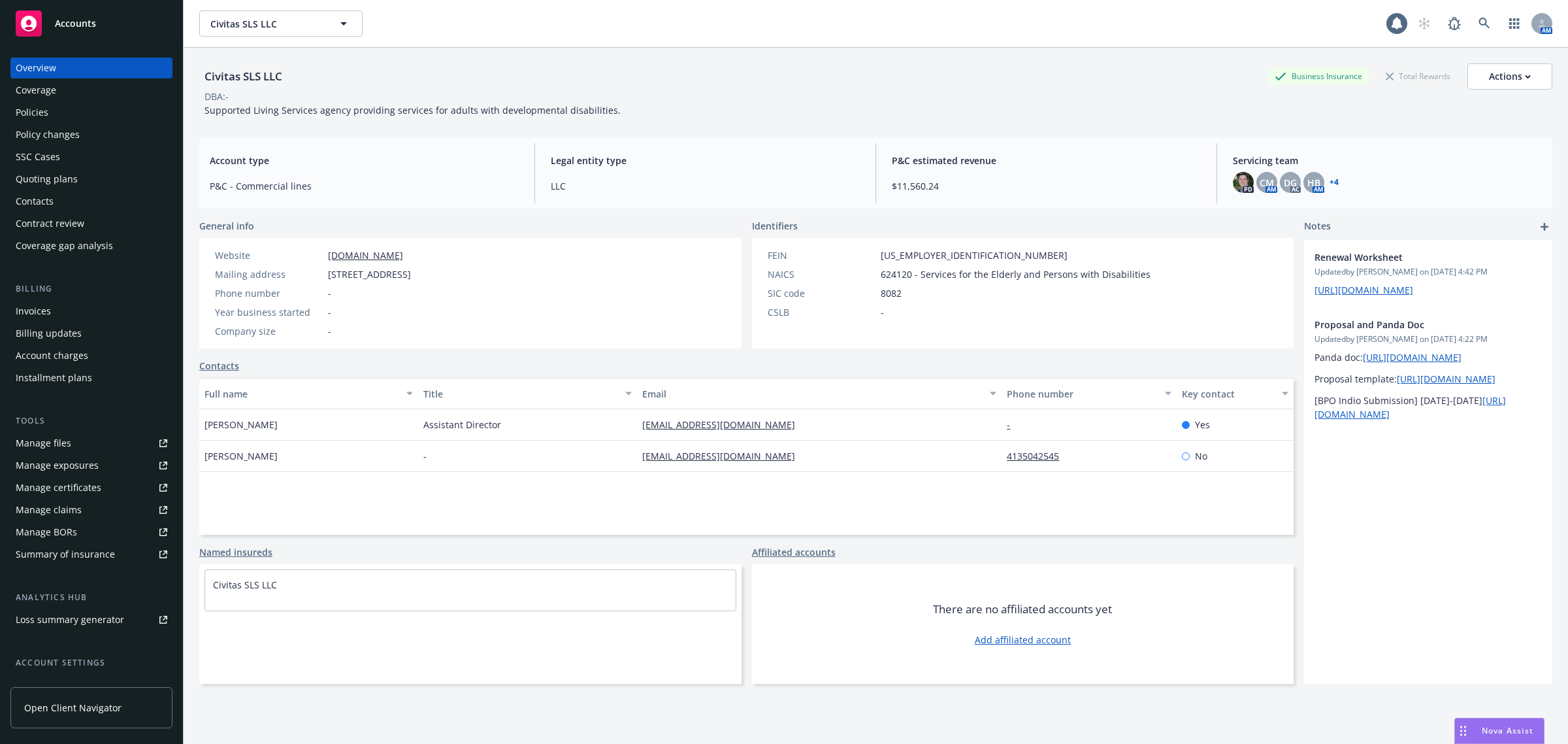
click at [80, 112] on div "Policies" at bounding box center [91, 112] width 152 height 21
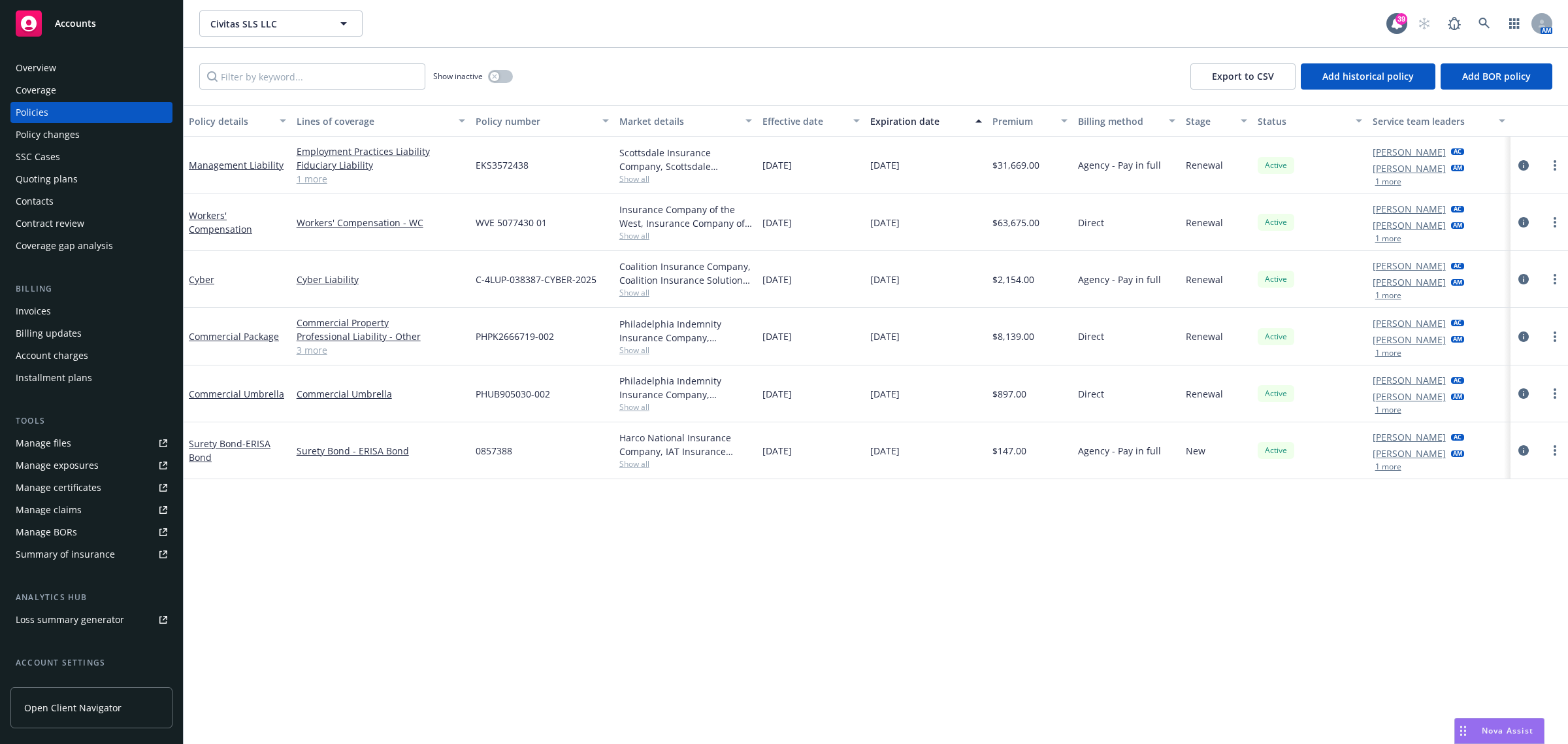
click at [63, 70] on div "Overview" at bounding box center [91, 68] width 152 height 21
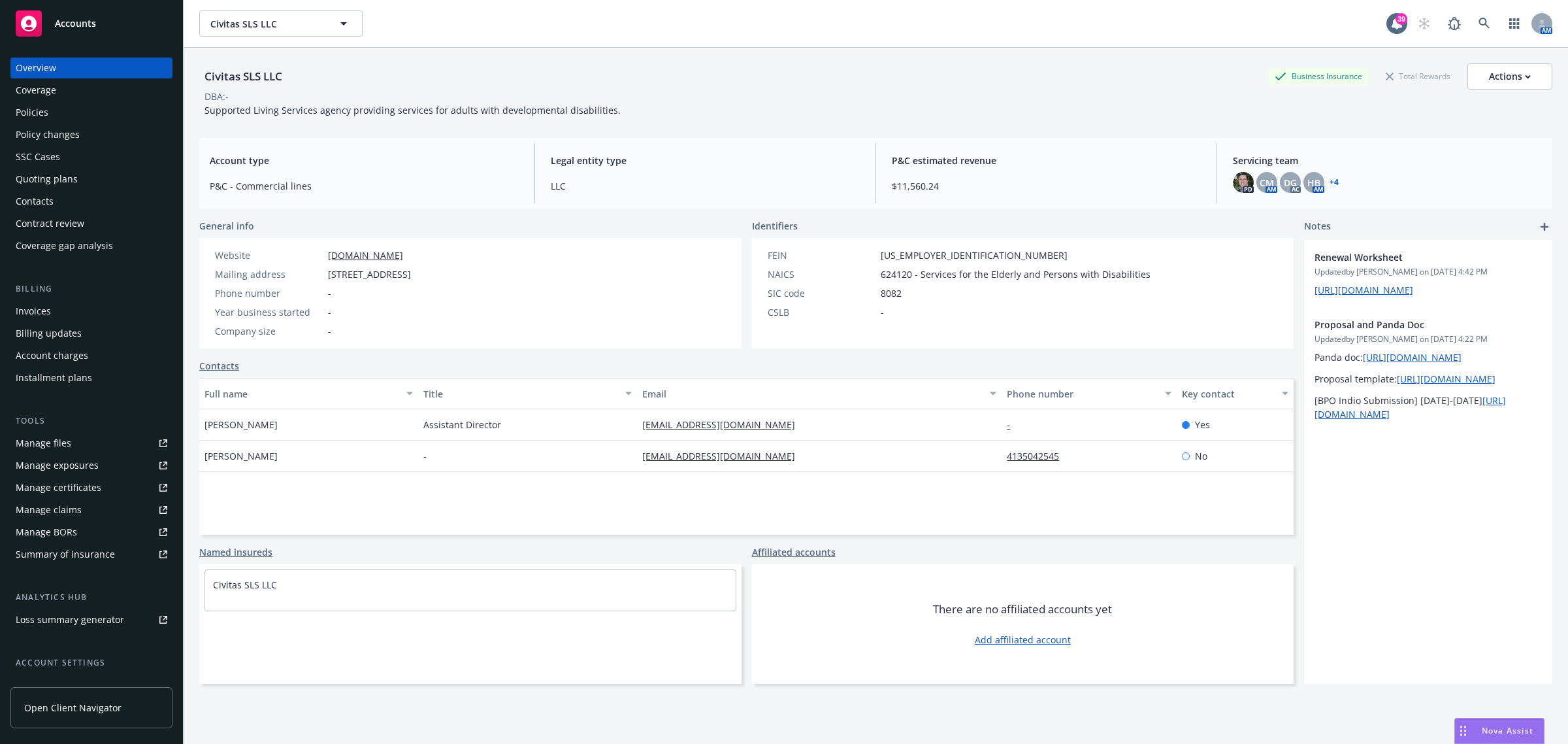
click at [97, 105] on div "Policies" at bounding box center [91, 112] width 152 height 21
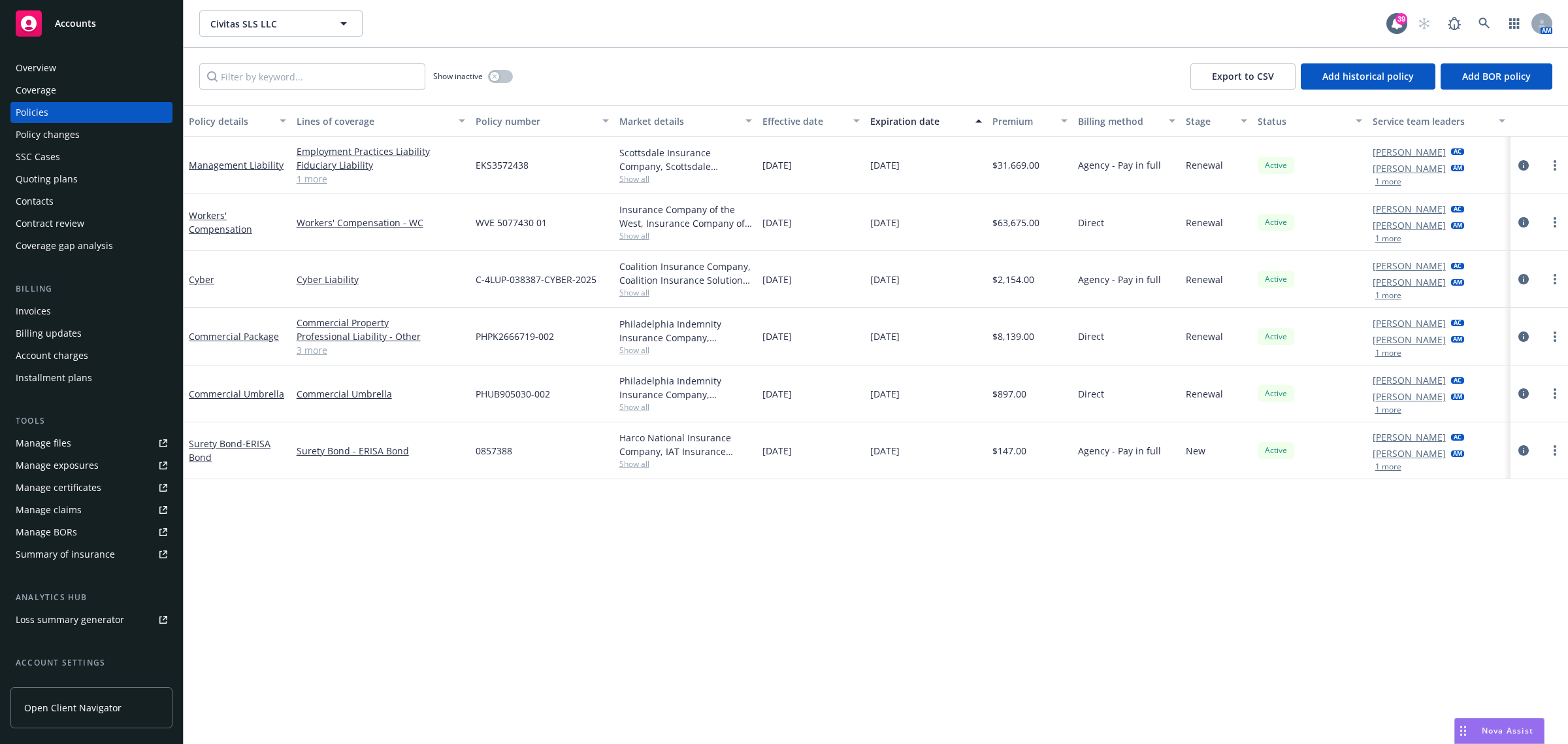
click at [317, 354] on link "3 more" at bounding box center [380, 350] width 168 height 13
